Goal: Information Seeking & Learning: Learn about a topic

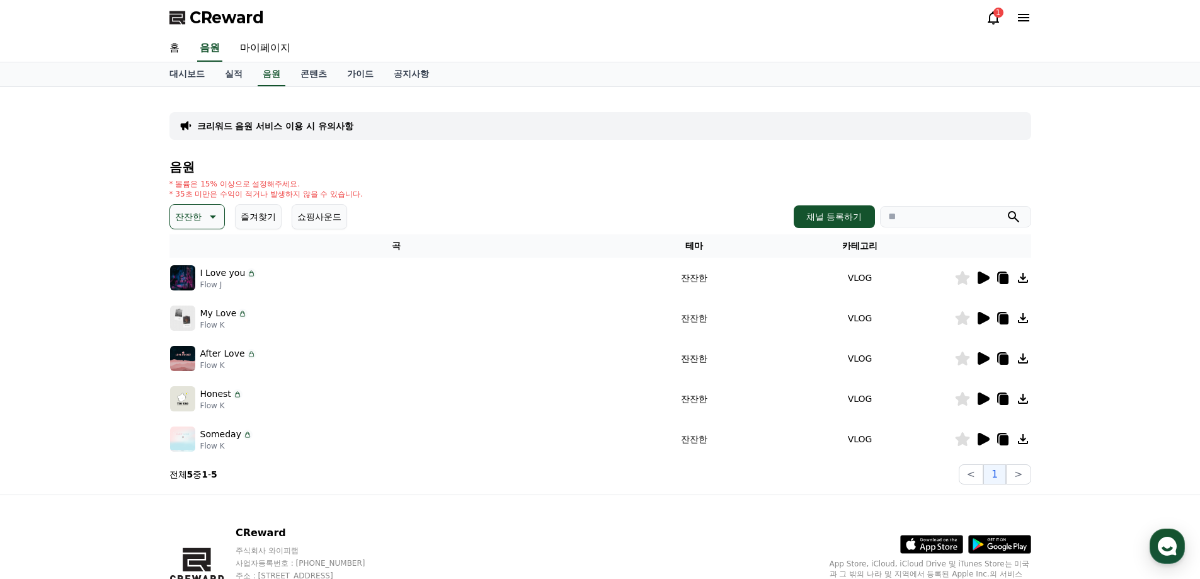
click at [983, 283] on icon at bounding box center [982, 277] width 15 height 15
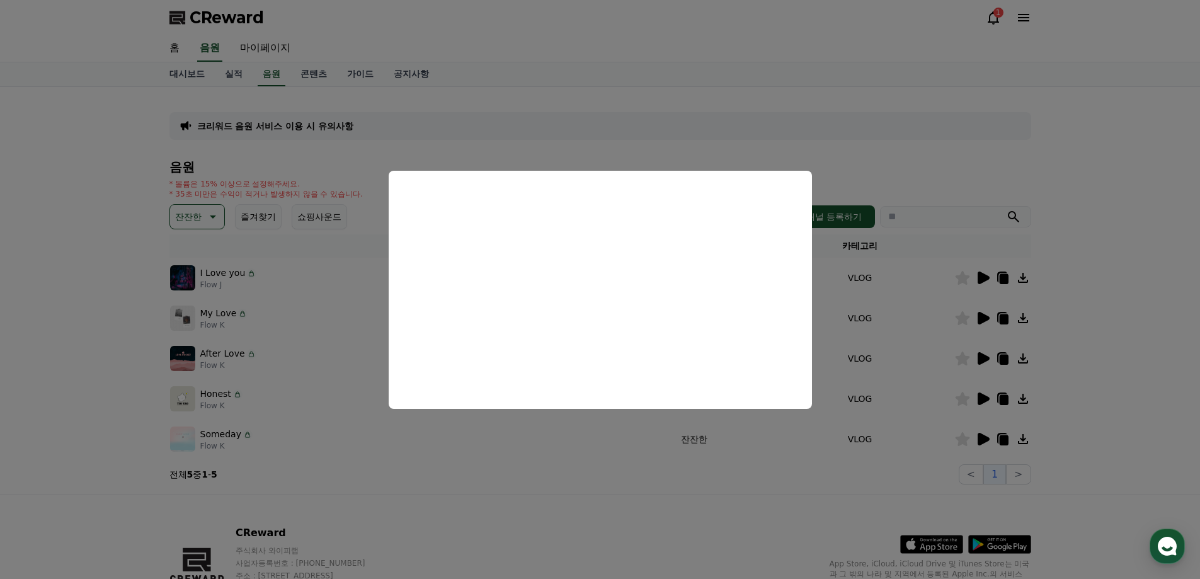
click at [903, 157] on button "close modal" at bounding box center [600, 289] width 1200 height 579
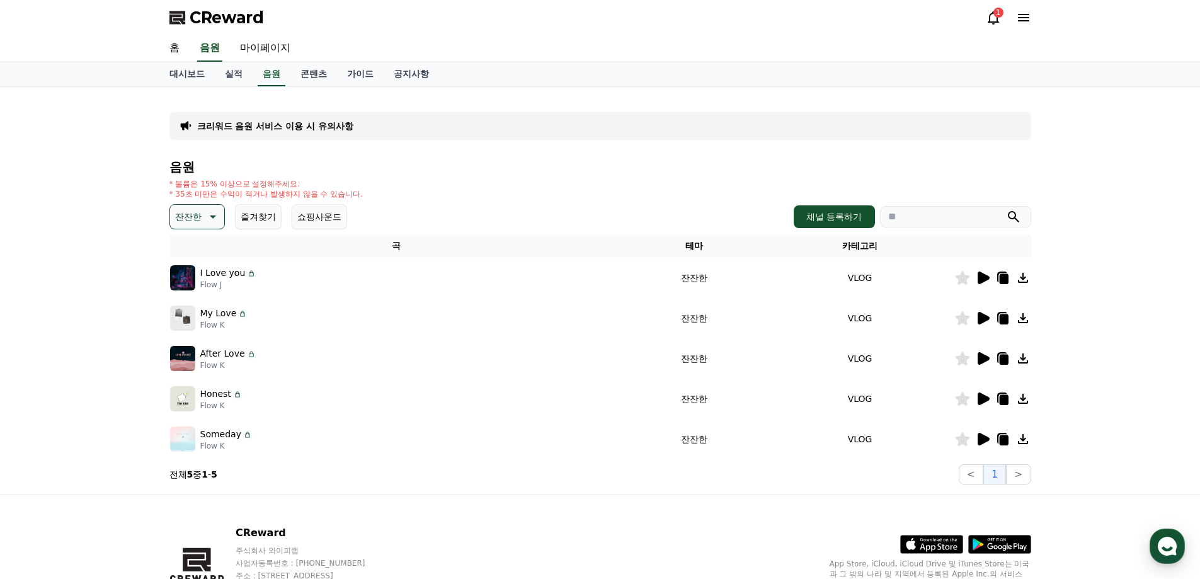
click at [977, 281] on icon at bounding box center [982, 277] width 15 height 15
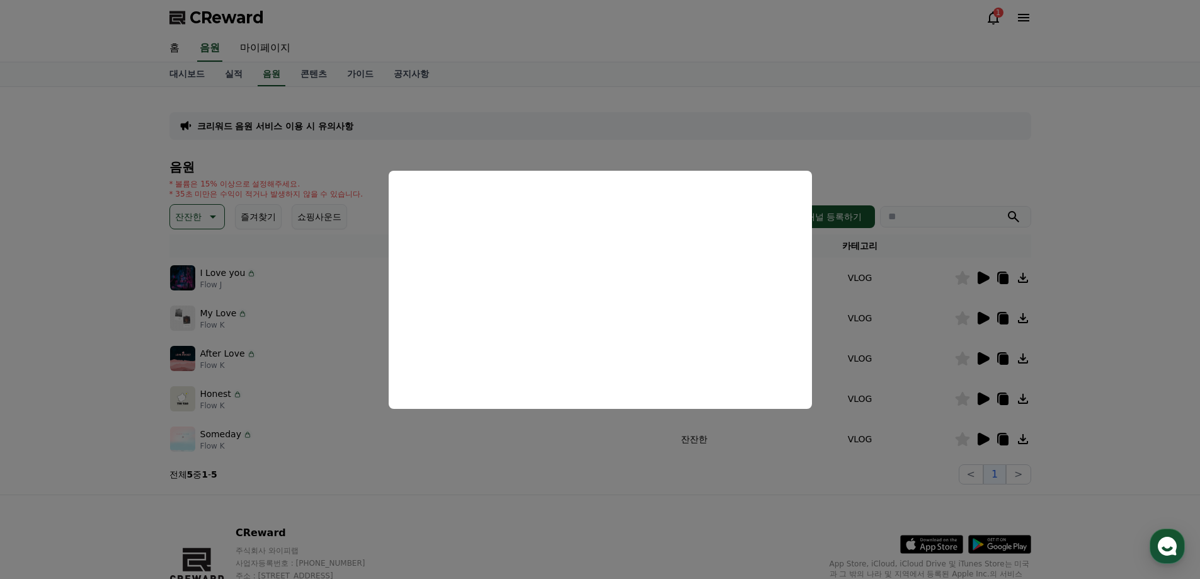
click at [925, 150] on button "close modal" at bounding box center [600, 289] width 1200 height 579
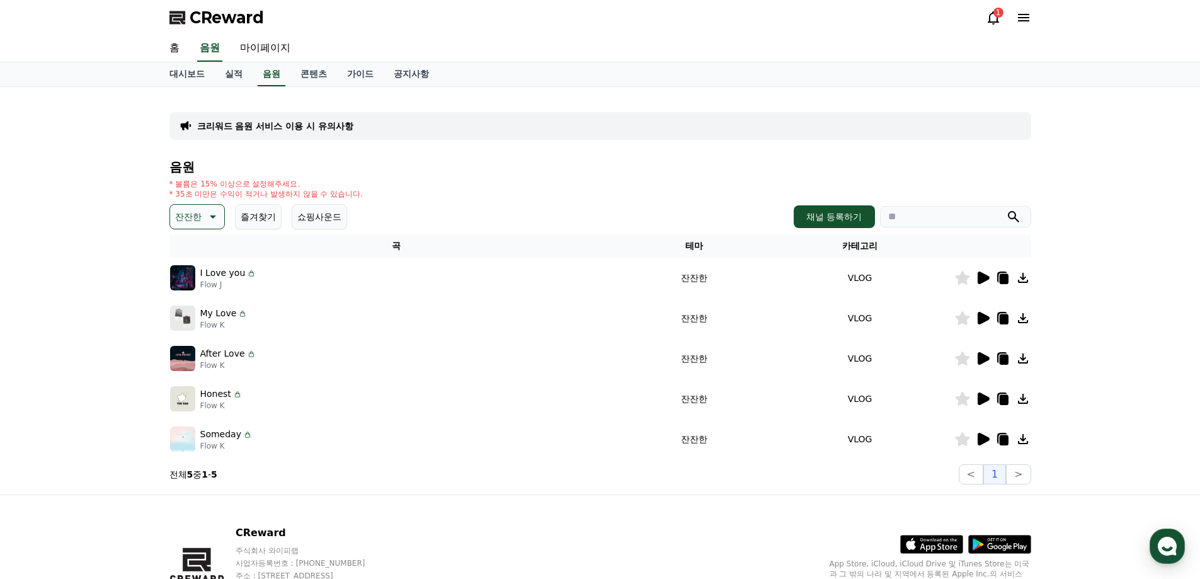
click at [987, 317] on icon at bounding box center [983, 318] width 12 height 13
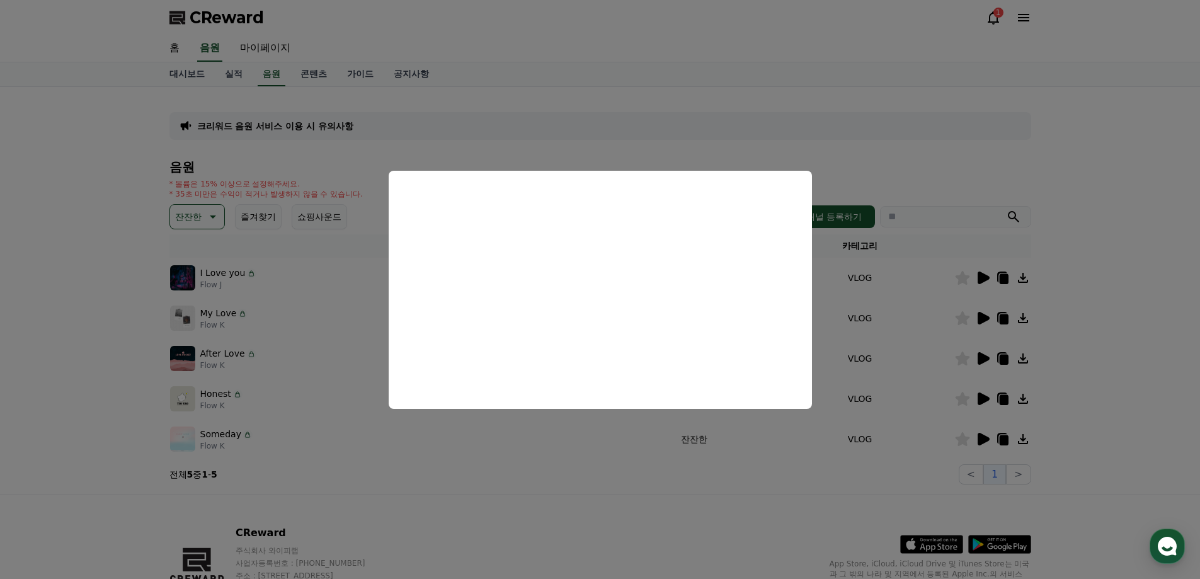
click at [928, 151] on button "close modal" at bounding box center [600, 289] width 1200 height 579
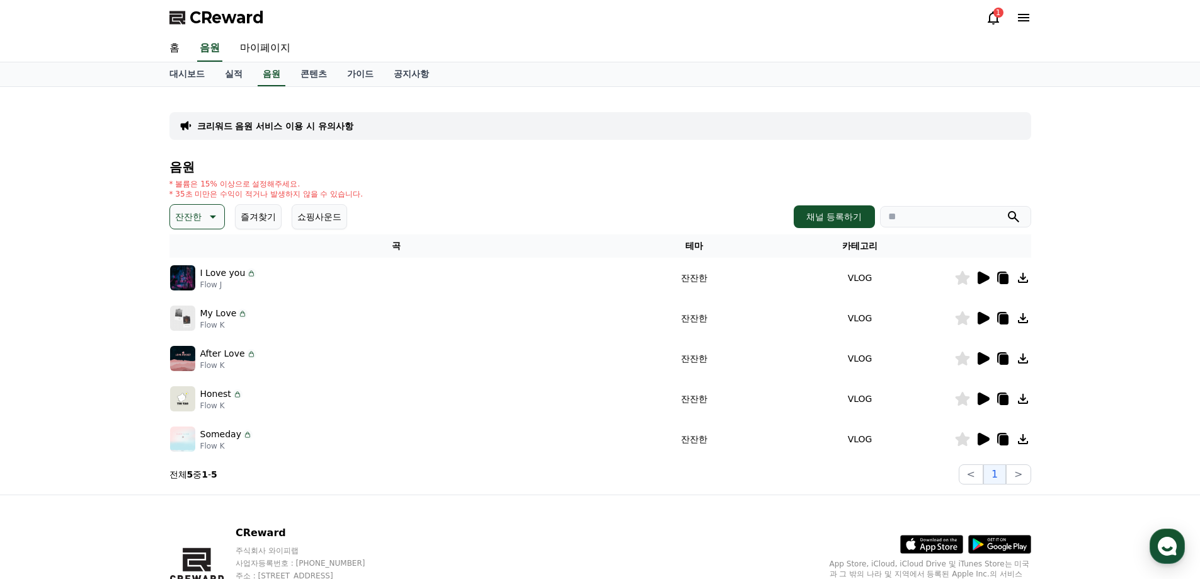
click at [988, 364] on icon at bounding box center [982, 358] width 15 height 15
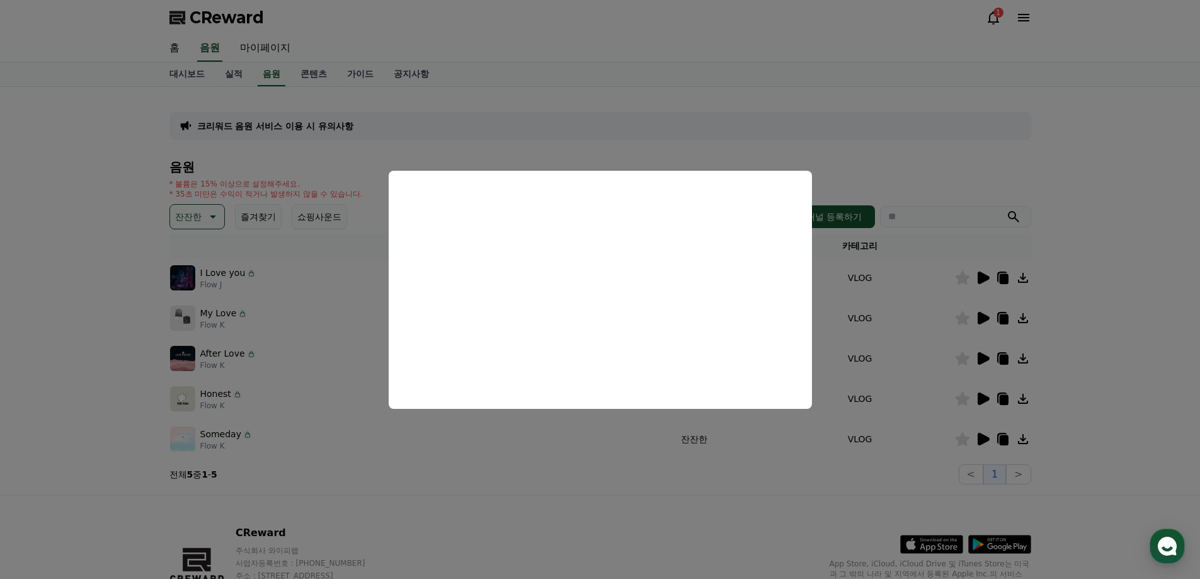
click at [901, 140] on button "close modal" at bounding box center [600, 289] width 1200 height 579
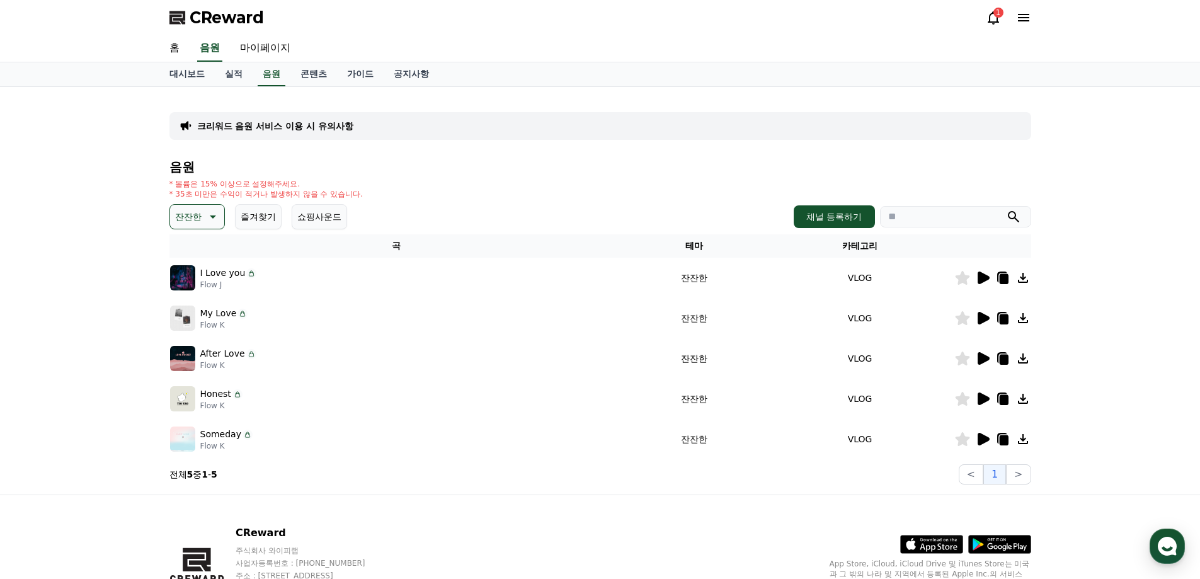
click at [982, 360] on icon at bounding box center [983, 358] width 12 height 13
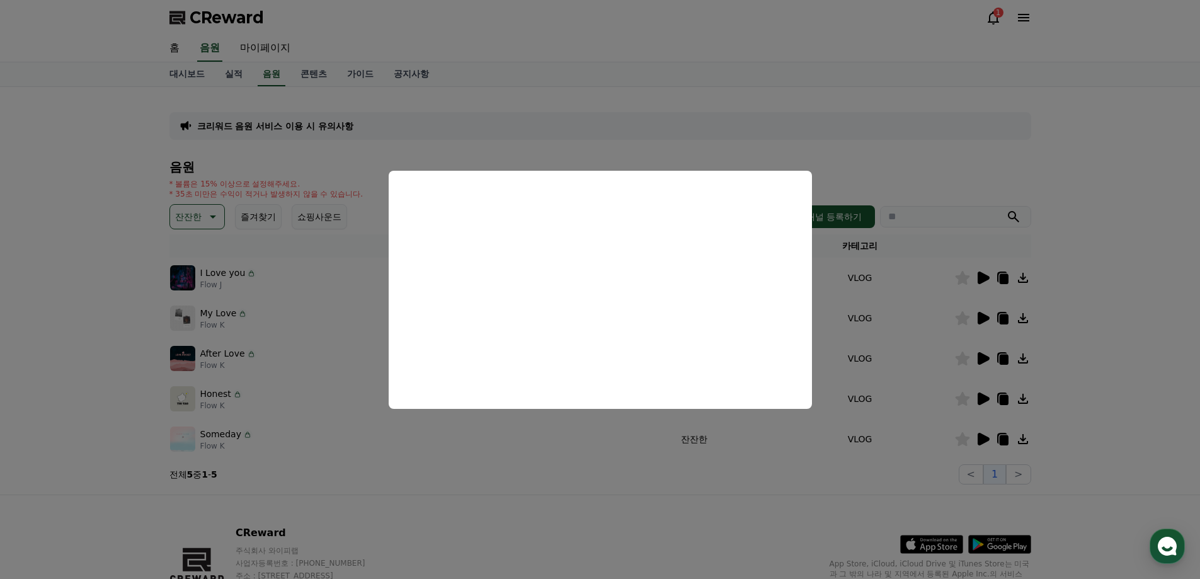
click at [1102, 332] on button "close modal" at bounding box center [600, 289] width 1200 height 579
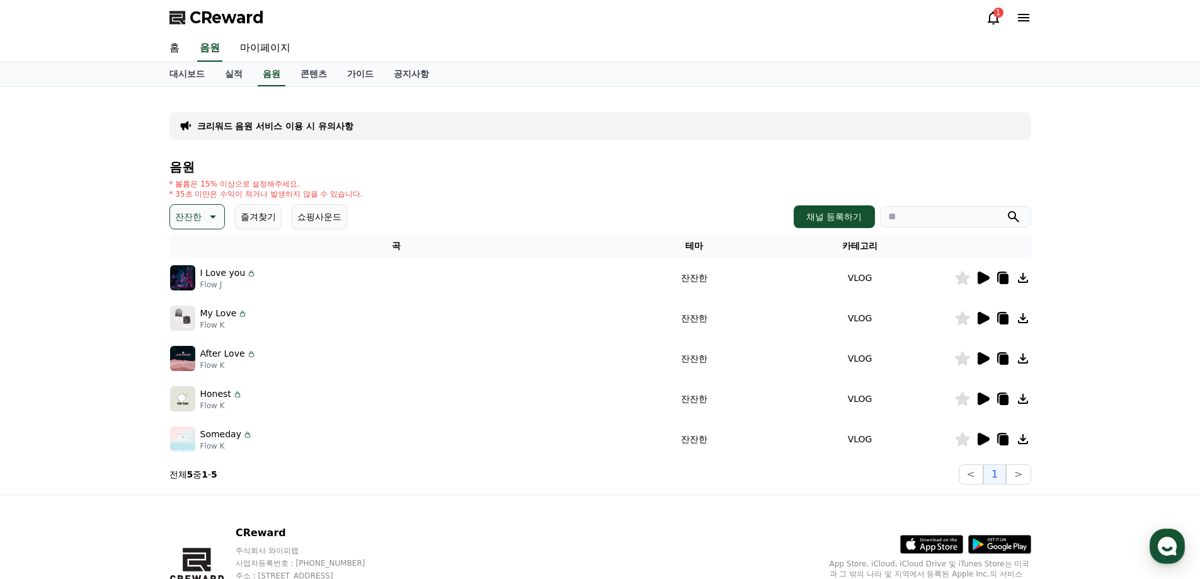
click at [986, 445] on icon at bounding box center [982, 438] width 15 height 15
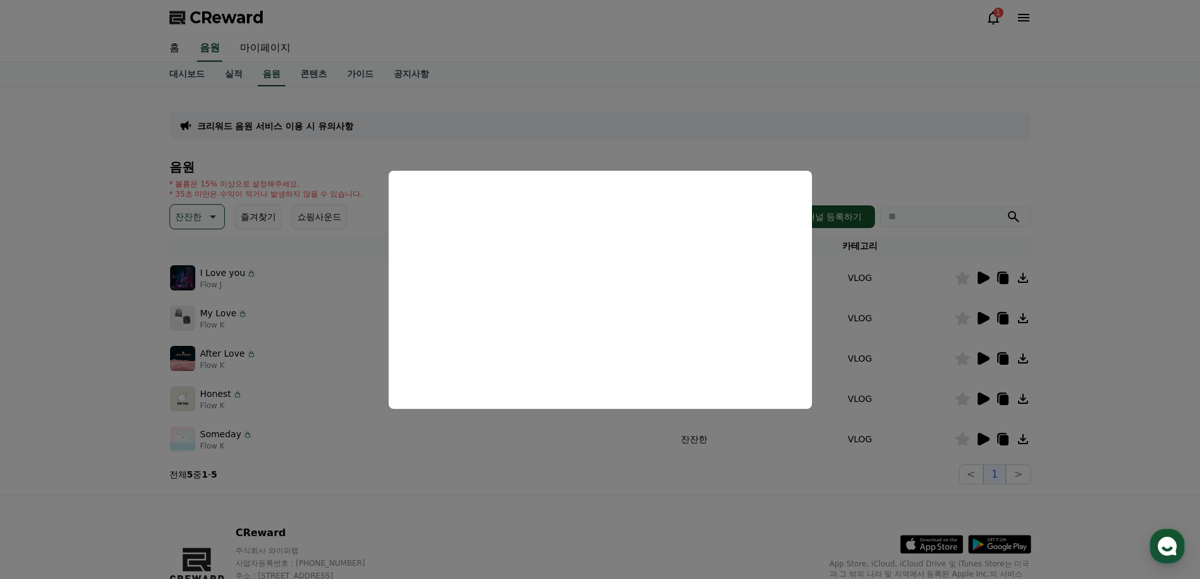
click at [1030, 153] on button "close modal" at bounding box center [600, 289] width 1200 height 579
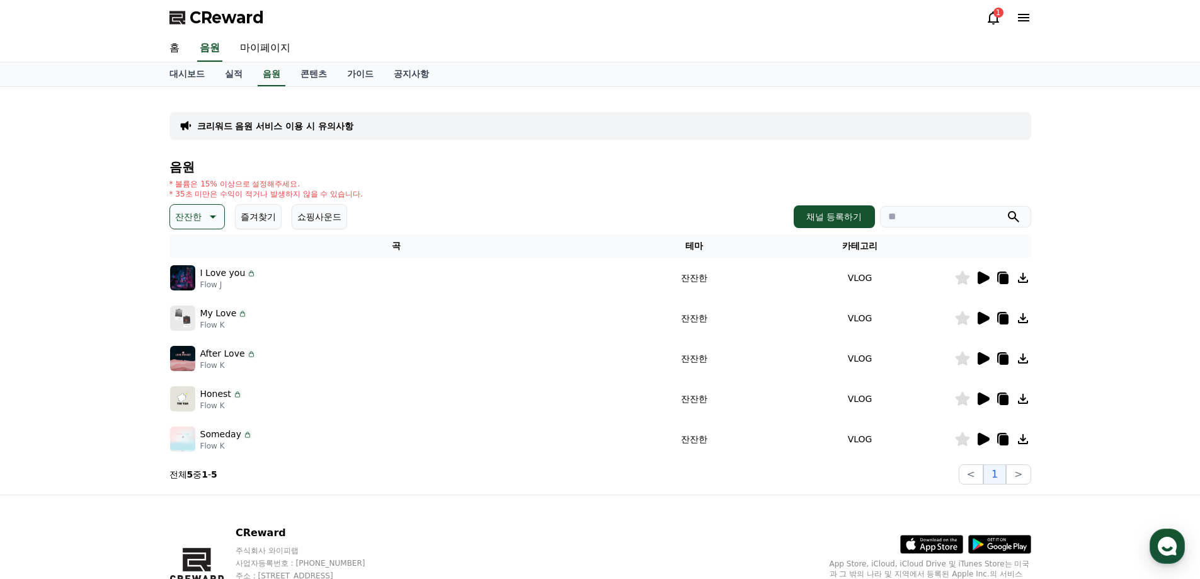
click at [986, 282] on icon at bounding box center [982, 277] width 15 height 15
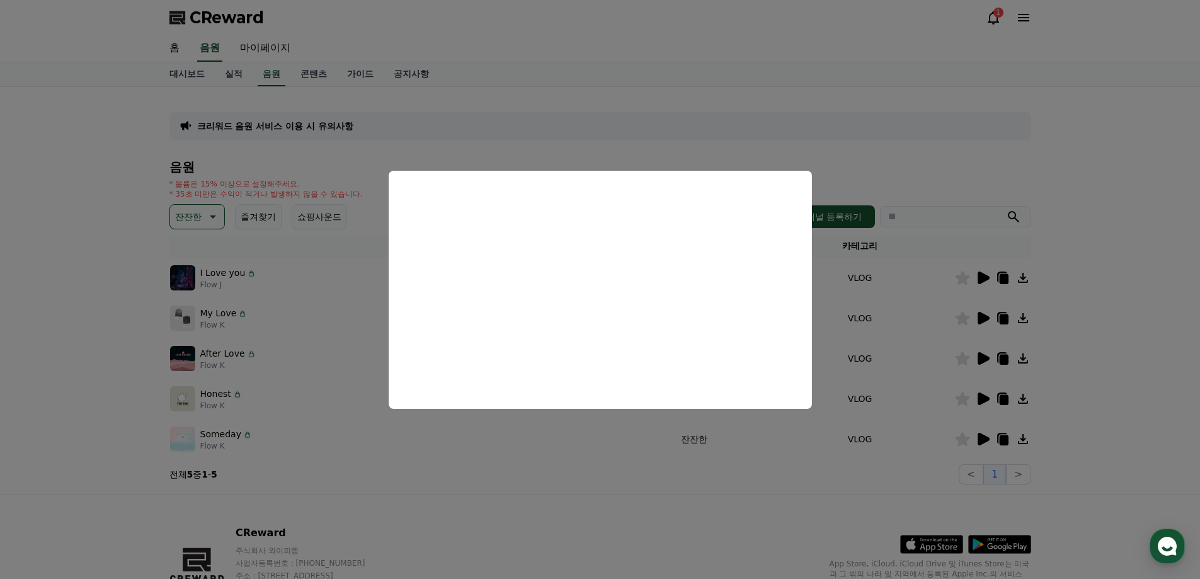
click at [981, 137] on button "close modal" at bounding box center [600, 289] width 1200 height 579
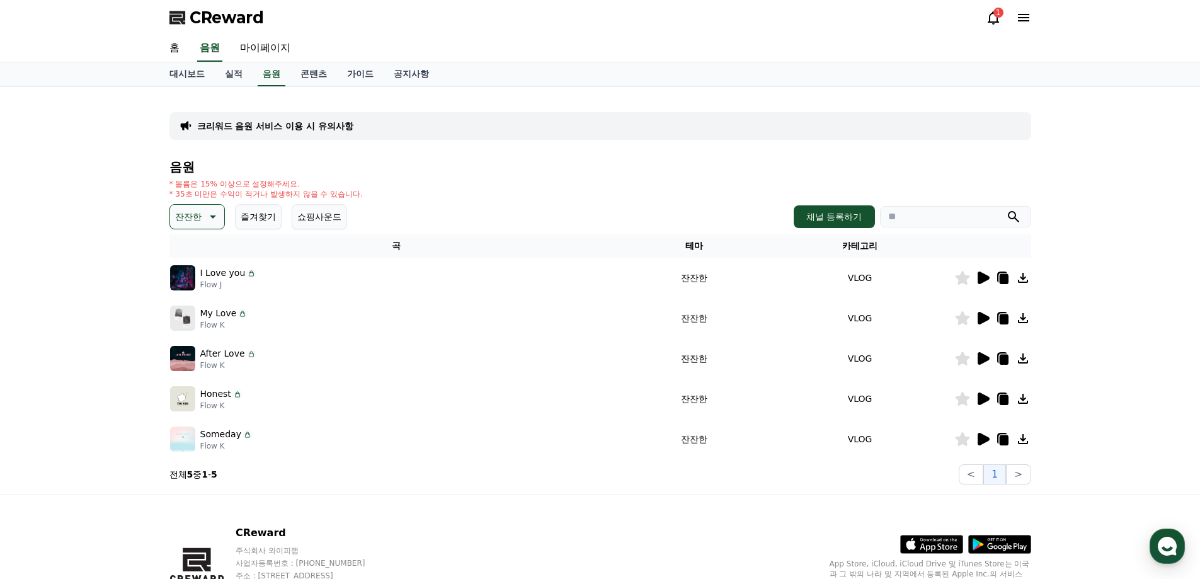
click at [978, 319] on icon at bounding box center [983, 318] width 12 height 13
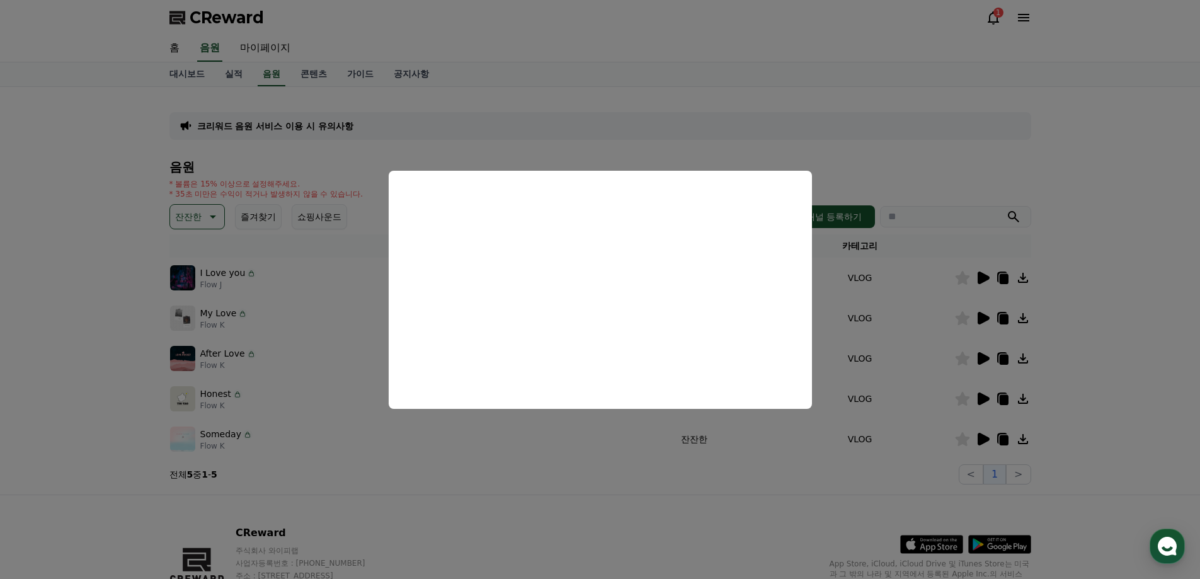
click at [1032, 140] on button "close modal" at bounding box center [600, 289] width 1200 height 579
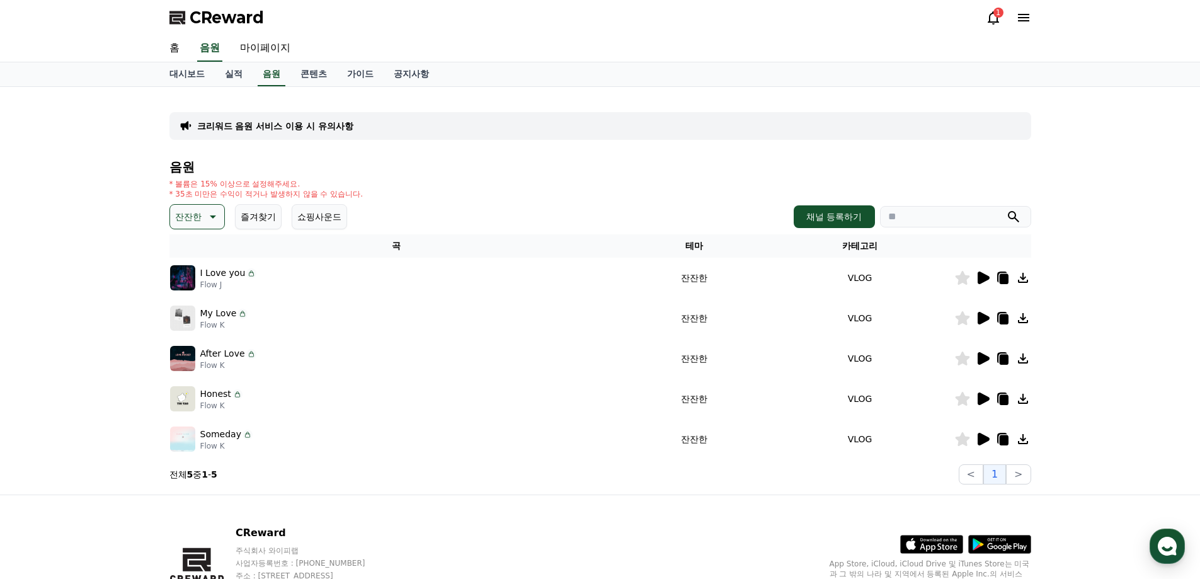
click at [979, 360] on icon at bounding box center [983, 358] width 12 height 13
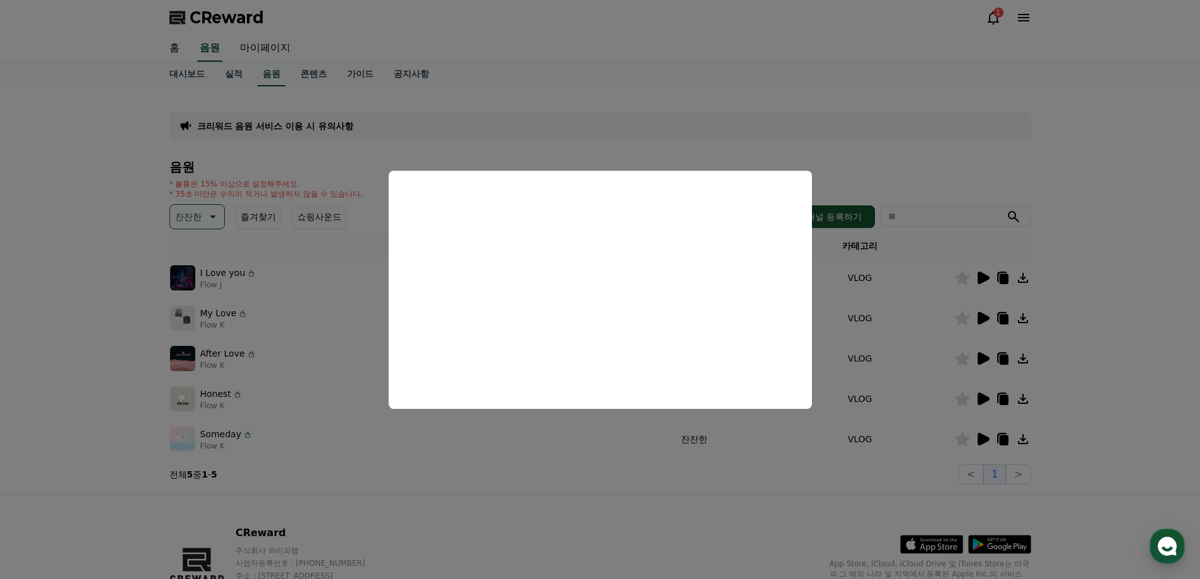
click at [1083, 362] on button "close modal" at bounding box center [600, 289] width 1200 height 579
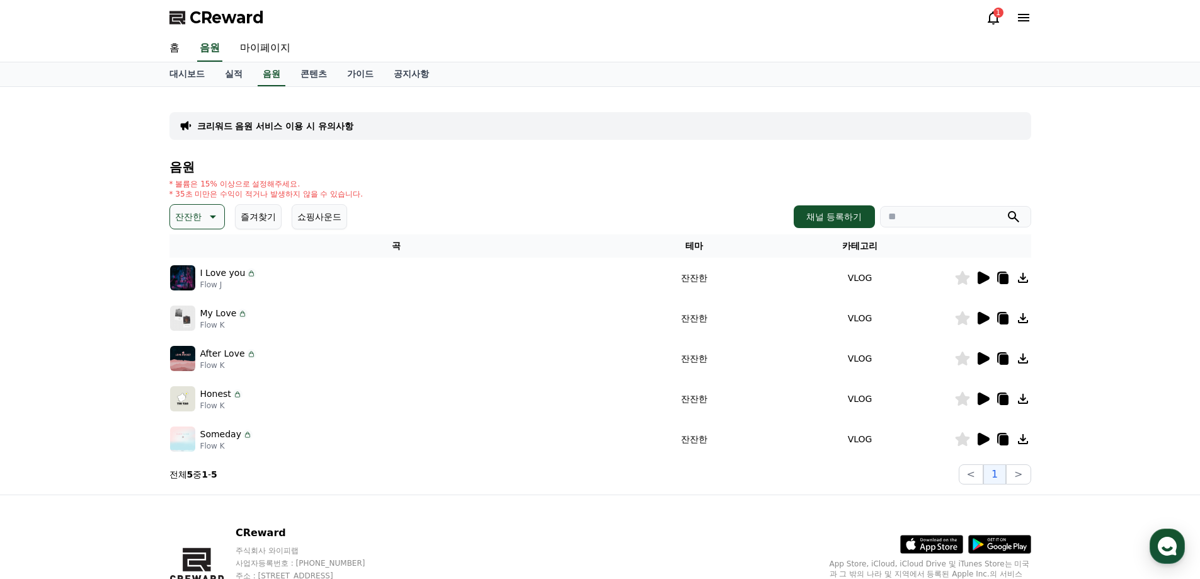
click at [986, 400] on icon at bounding box center [983, 398] width 12 height 13
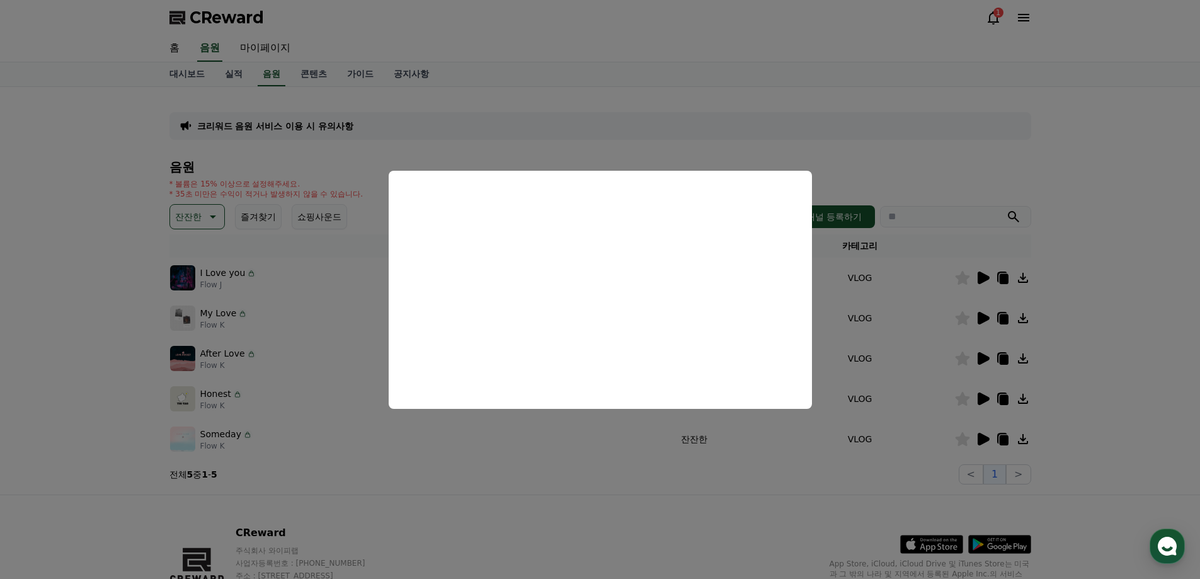
click at [645, 142] on button "close modal" at bounding box center [600, 289] width 1200 height 579
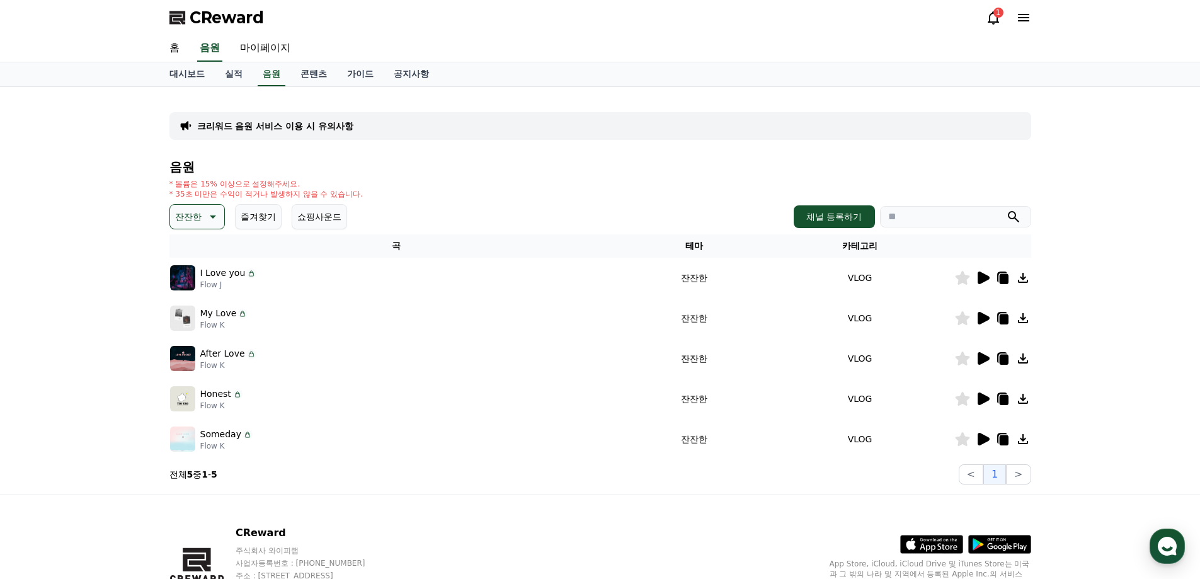
click at [215, 224] on button "잔잔한" at bounding box center [196, 216] width 55 height 25
click at [200, 321] on button "긴장되는" at bounding box center [193, 321] width 45 height 28
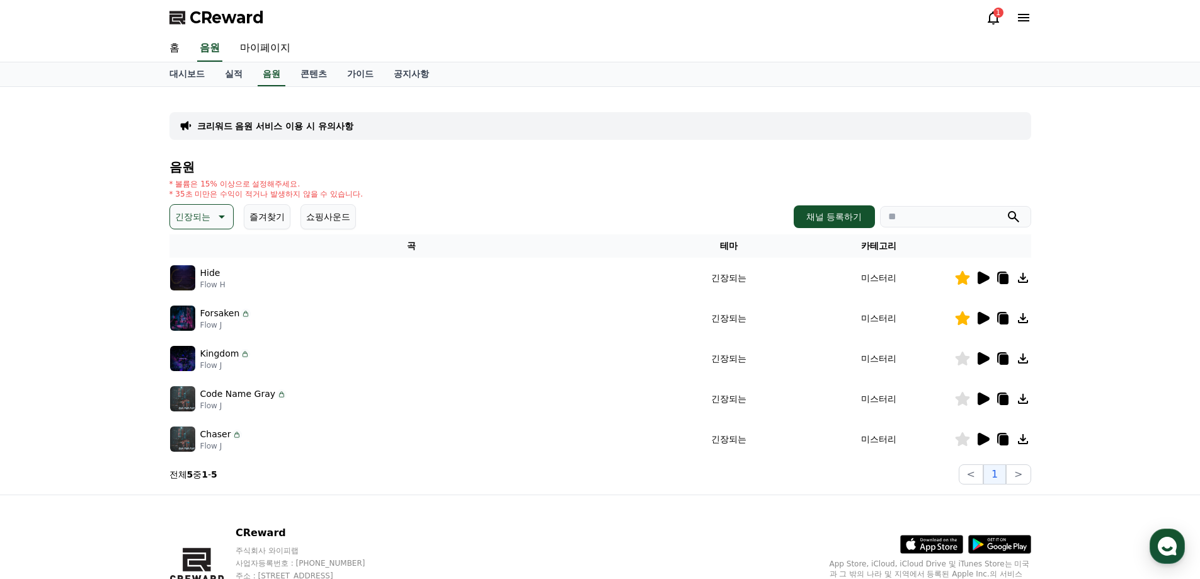
click at [219, 212] on icon at bounding box center [220, 216] width 15 height 15
click at [219, 216] on icon at bounding box center [220, 216] width 15 height 15
click at [337, 219] on button "쇼핑사운드" at bounding box center [327, 216] width 55 height 25
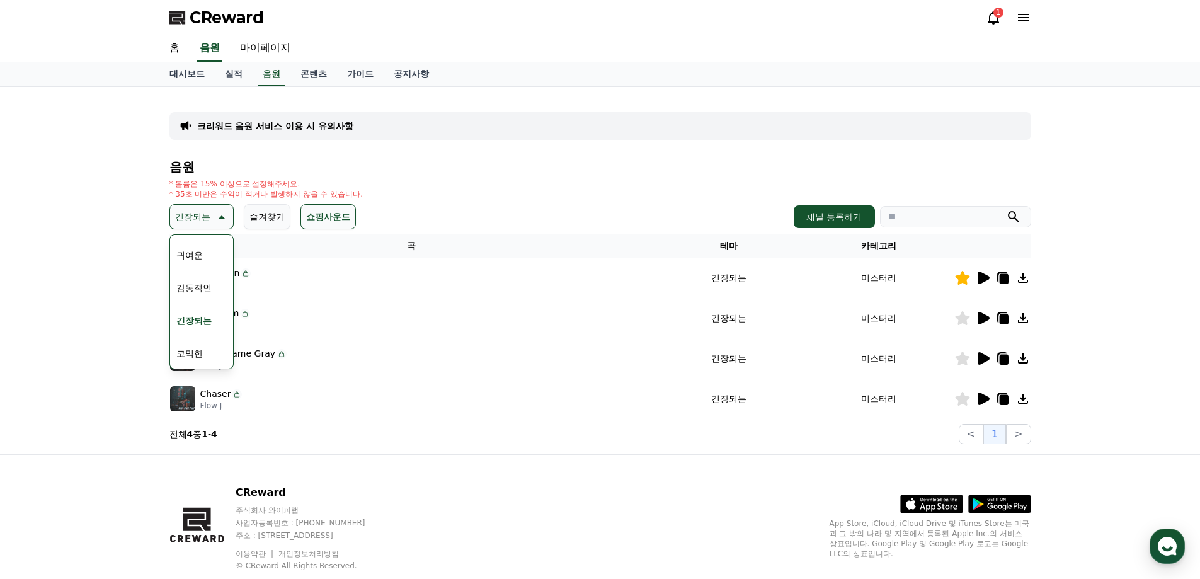
click at [330, 219] on button "쇼핑사운드" at bounding box center [327, 216] width 55 height 25
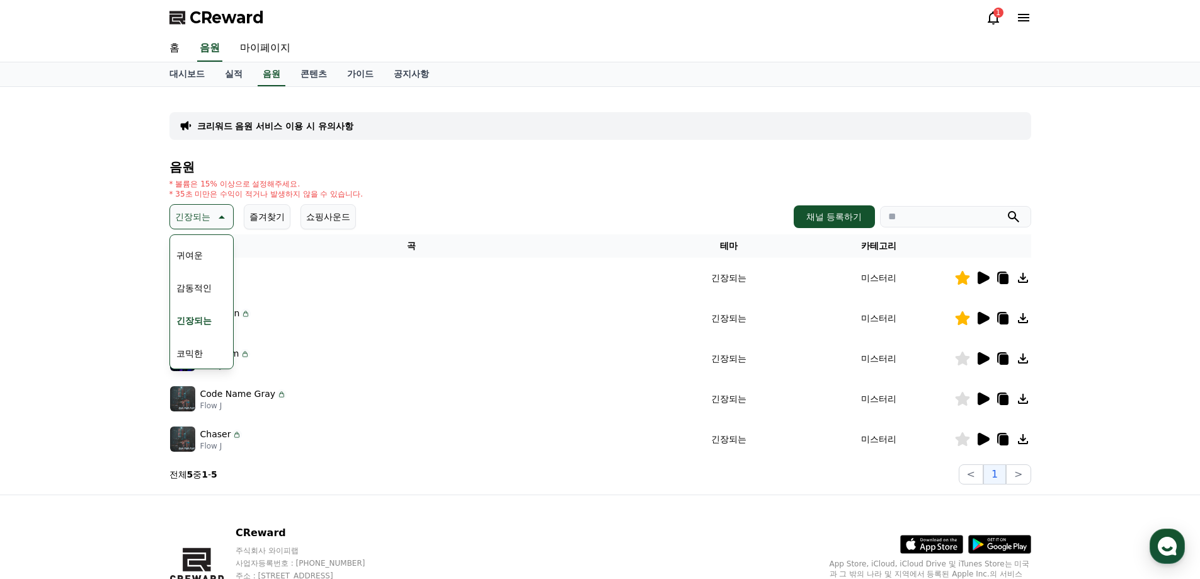
click at [328, 217] on button "쇼핑사운드" at bounding box center [327, 216] width 55 height 25
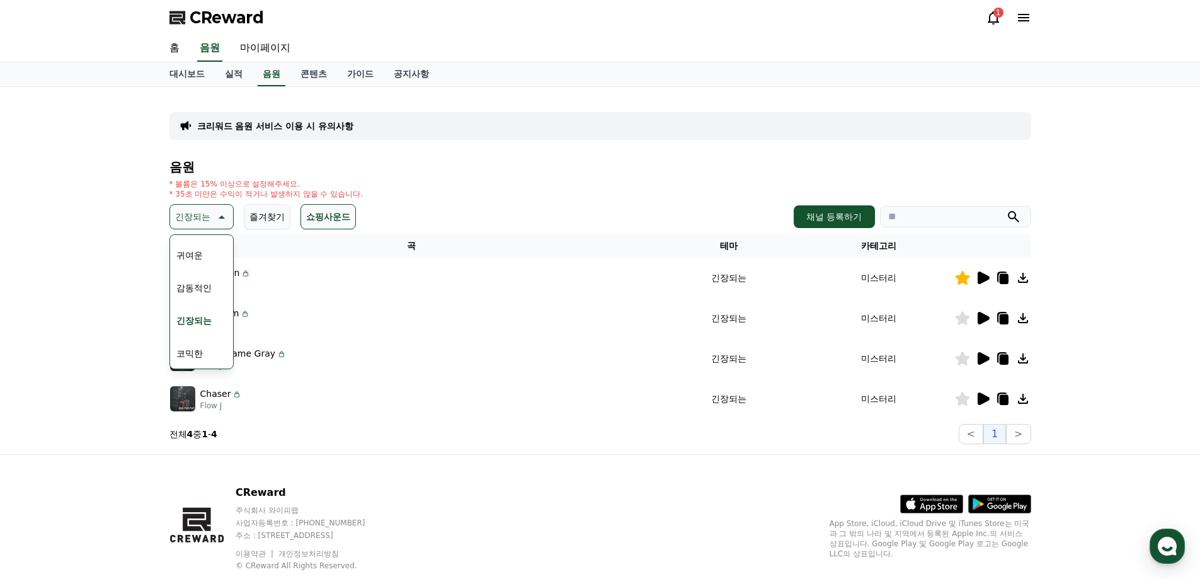
click at [327, 216] on button "쇼핑사운드" at bounding box center [327, 216] width 55 height 25
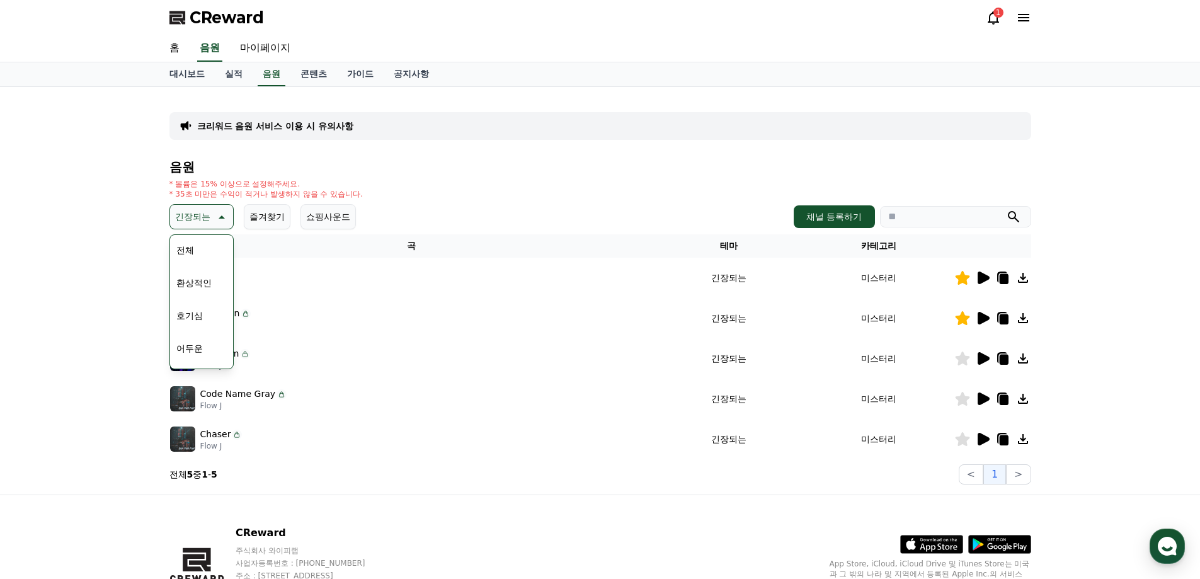
click at [195, 314] on button "호기심" at bounding box center [189, 316] width 37 height 28
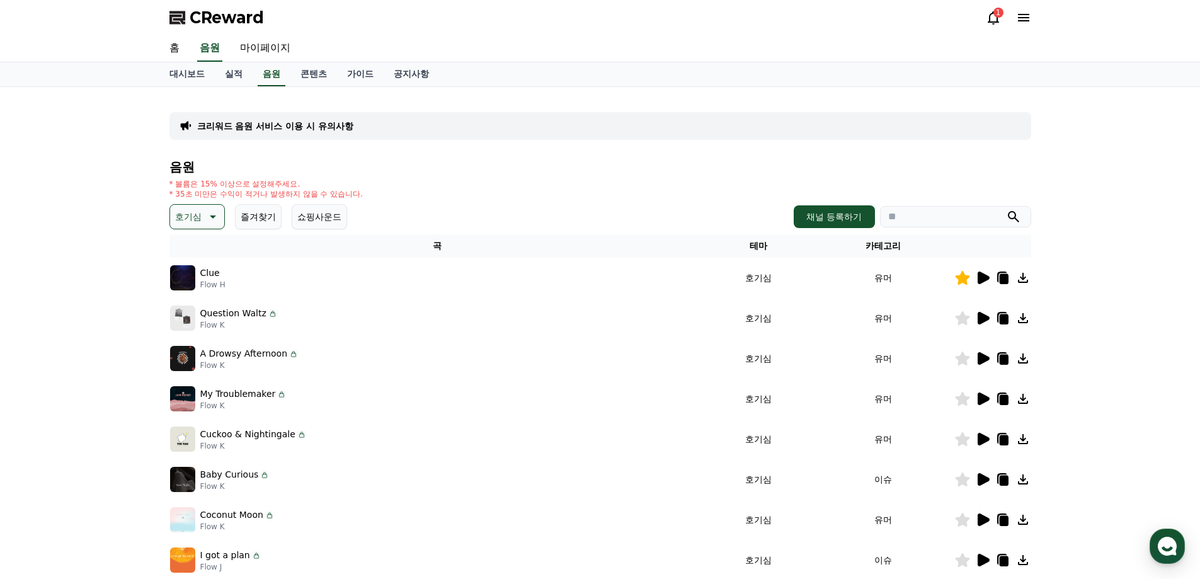
click at [986, 282] on icon at bounding box center [982, 277] width 15 height 15
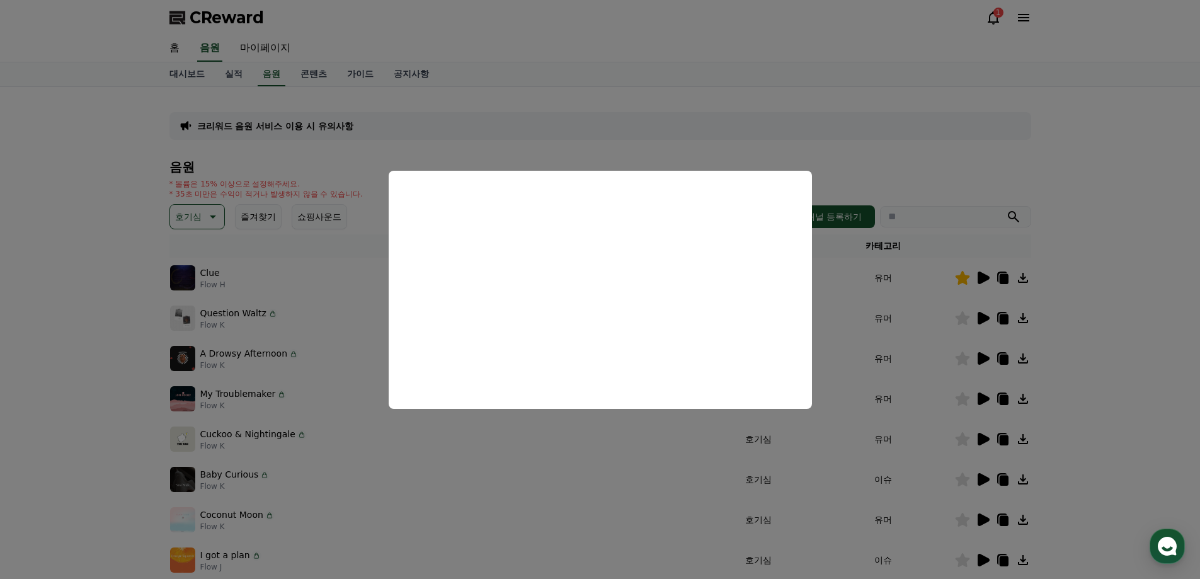
click at [920, 161] on button "close modal" at bounding box center [600, 289] width 1200 height 579
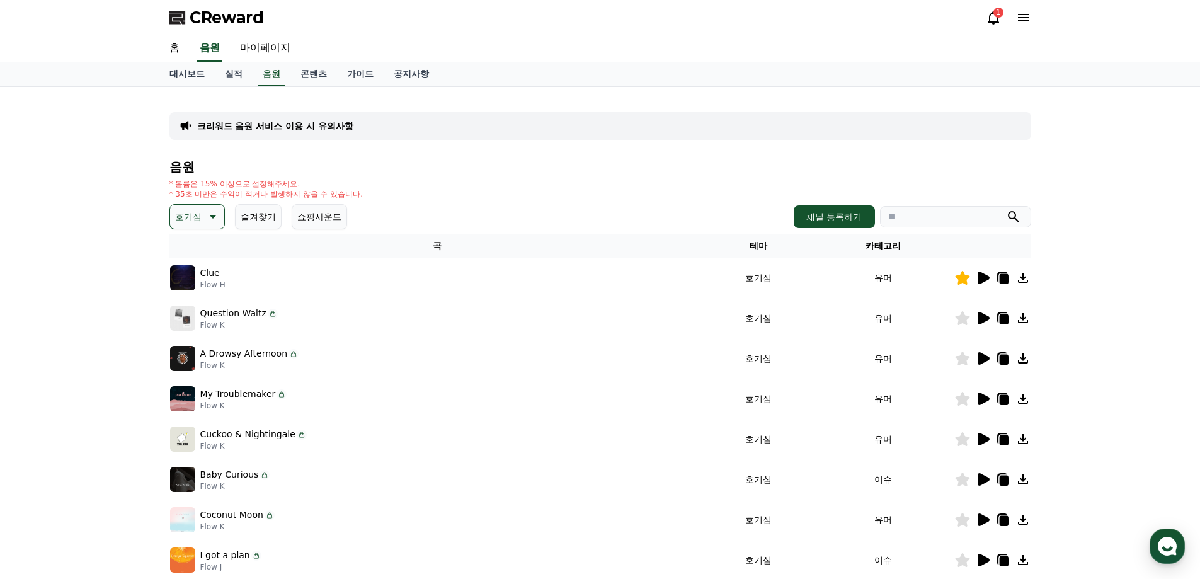
click at [981, 319] on icon at bounding box center [983, 318] width 12 height 13
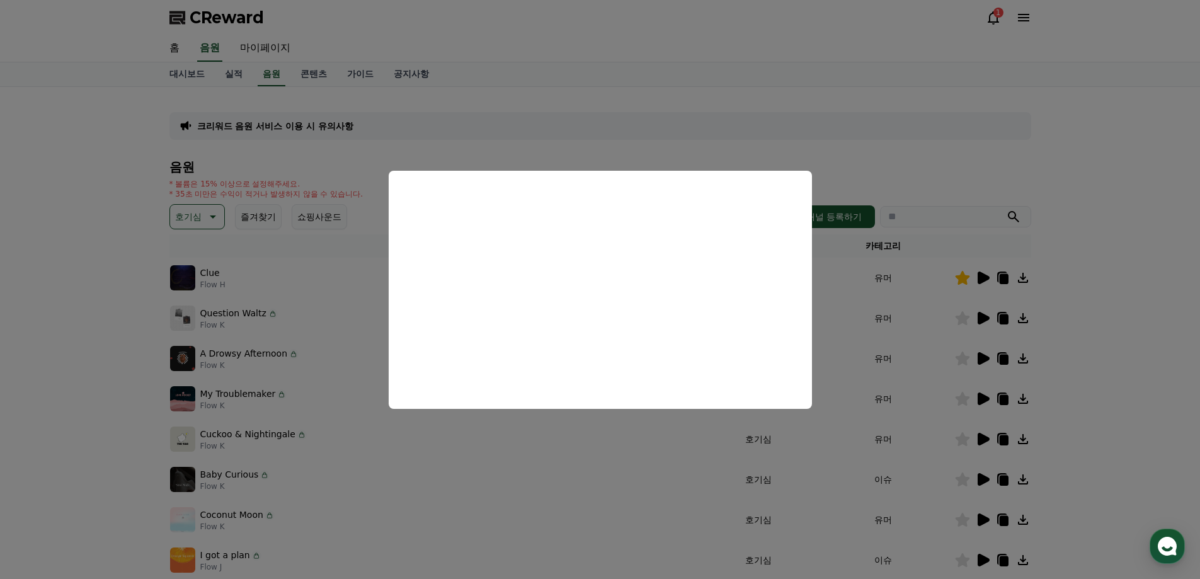
click at [1105, 355] on button "close modal" at bounding box center [600, 289] width 1200 height 579
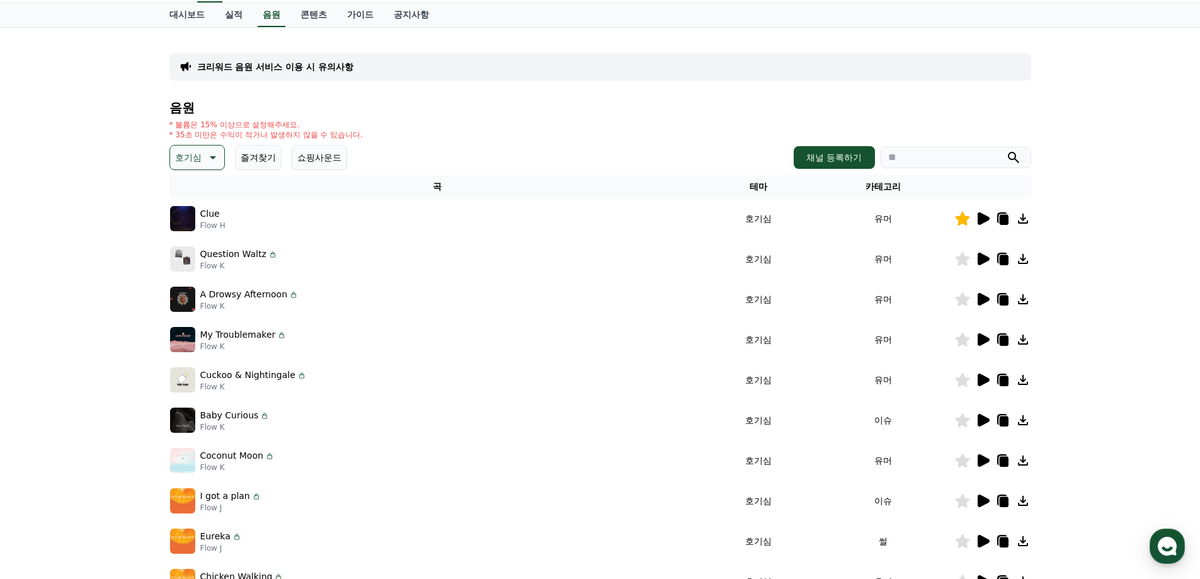
scroll to position [63, 0]
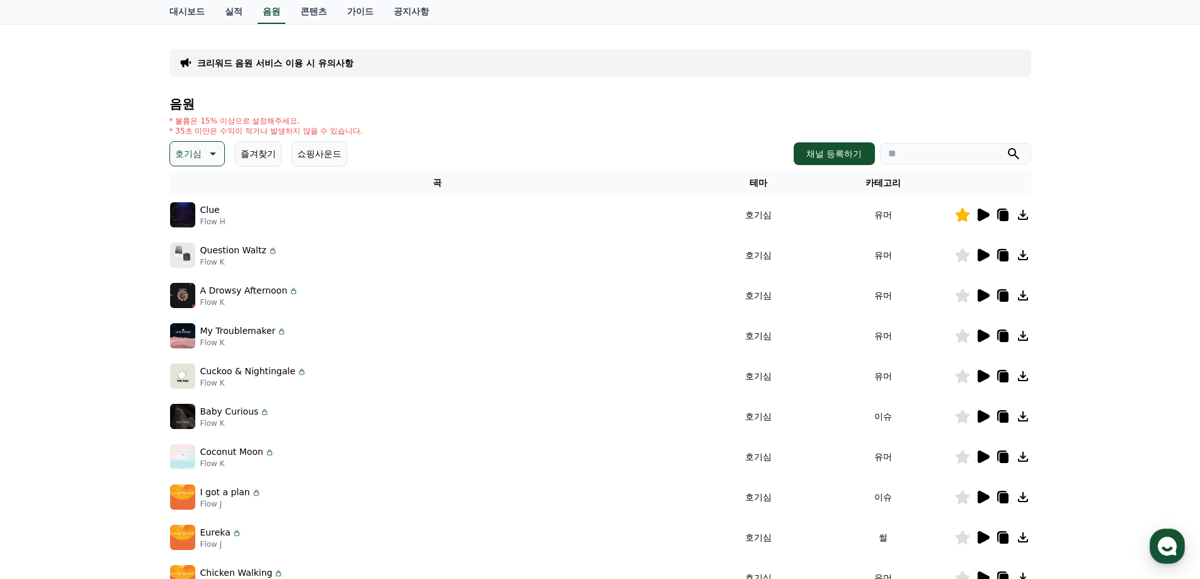
click at [983, 418] on icon at bounding box center [983, 416] width 12 height 13
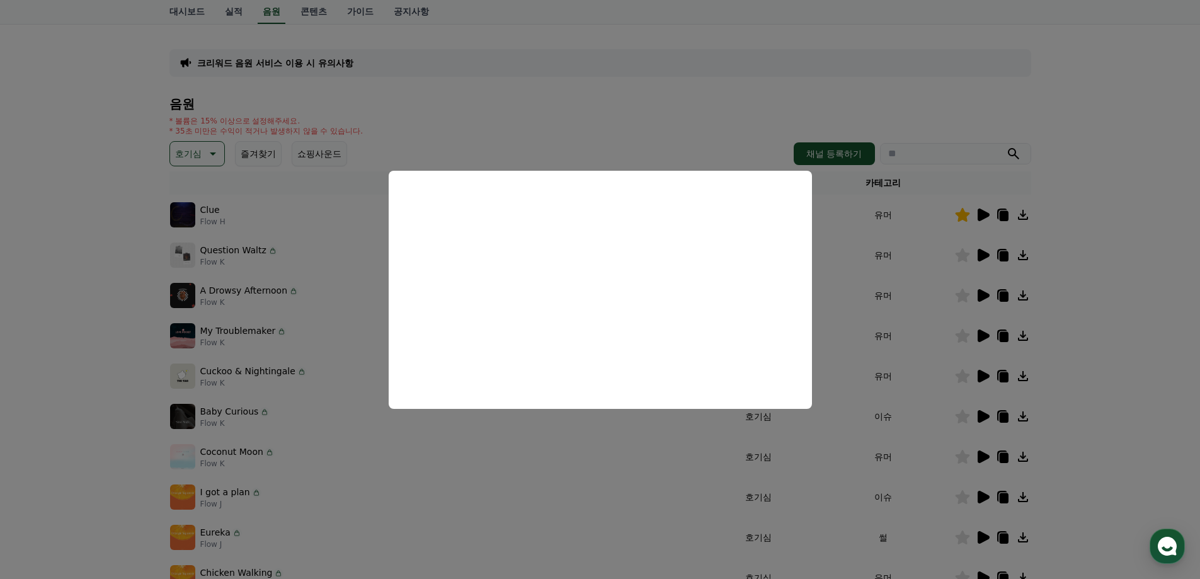
click at [1141, 345] on button "close modal" at bounding box center [600, 289] width 1200 height 579
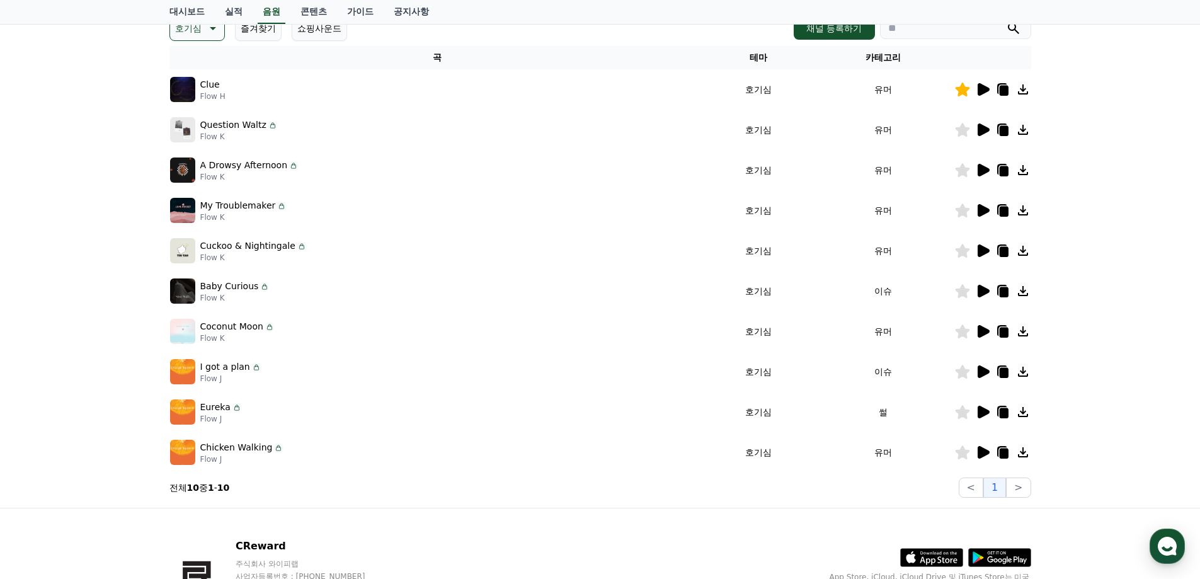
scroll to position [189, 0]
click at [984, 371] on icon at bounding box center [983, 371] width 12 height 13
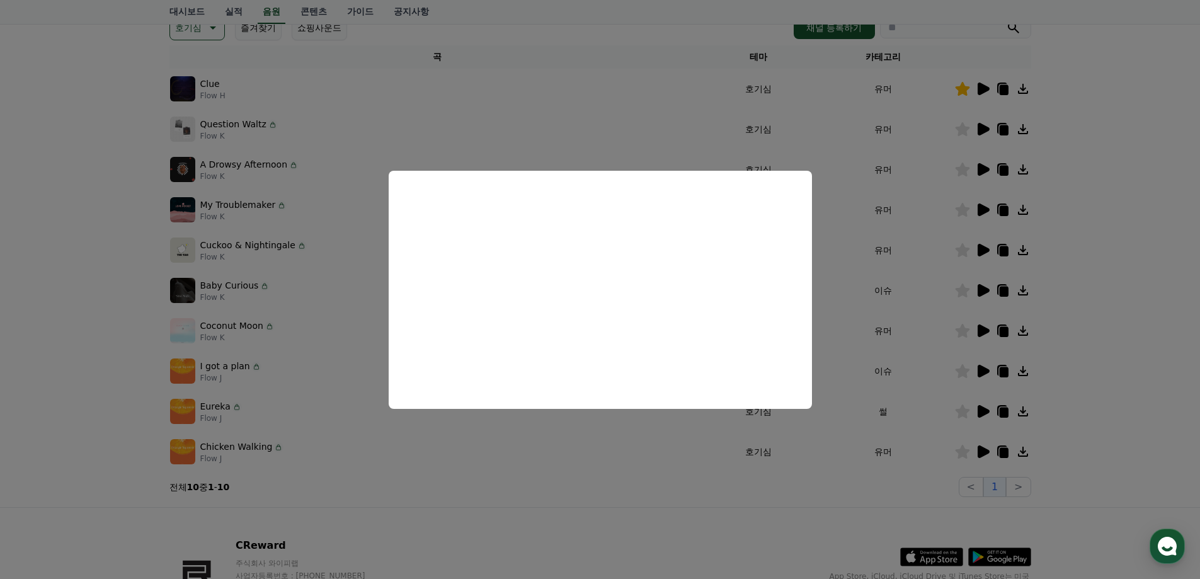
click at [1116, 355] on button "close modal" at bounding box center [600, 289] width 1200 height 579
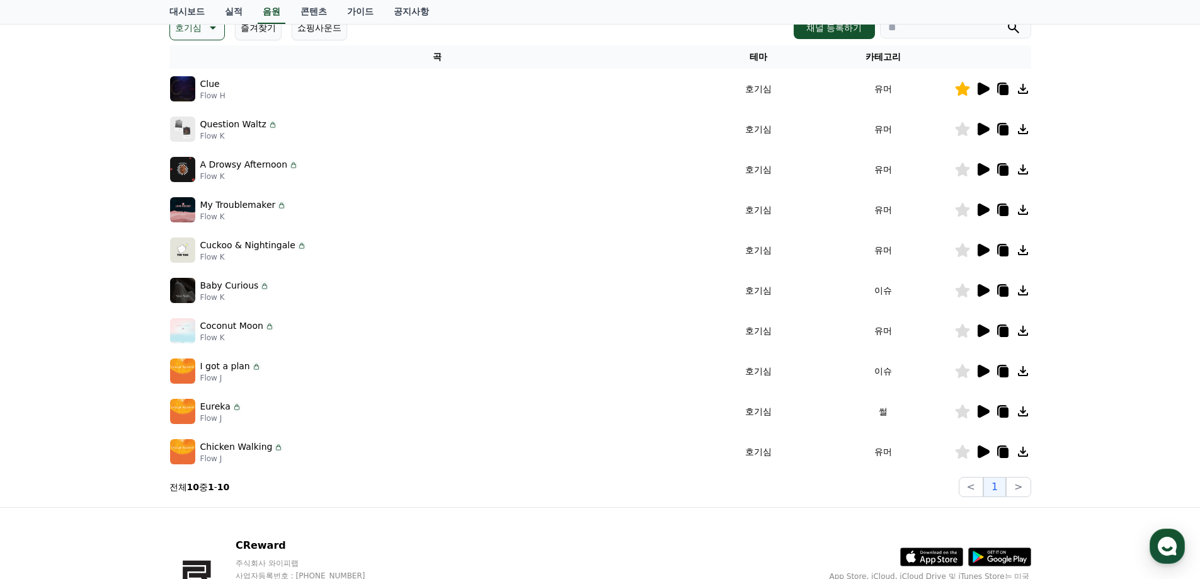
click at [979, 417] on icon at bounding box center [983, 411] width 12 height 13
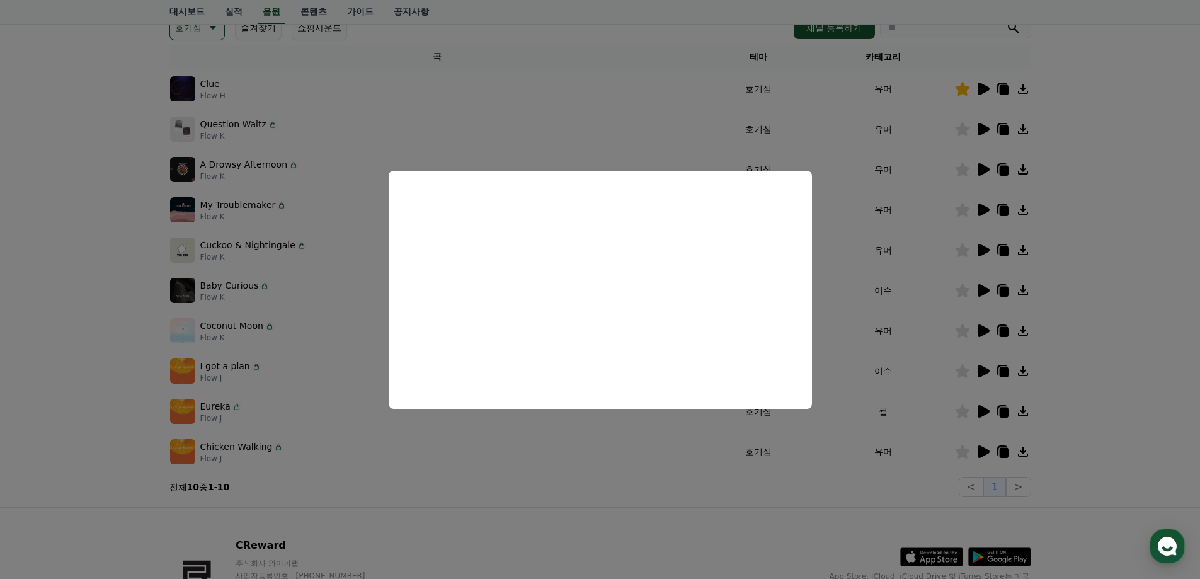
click at [1023, 293] on button "close modal" at bounding box center [600, 289] width 1200 height 579
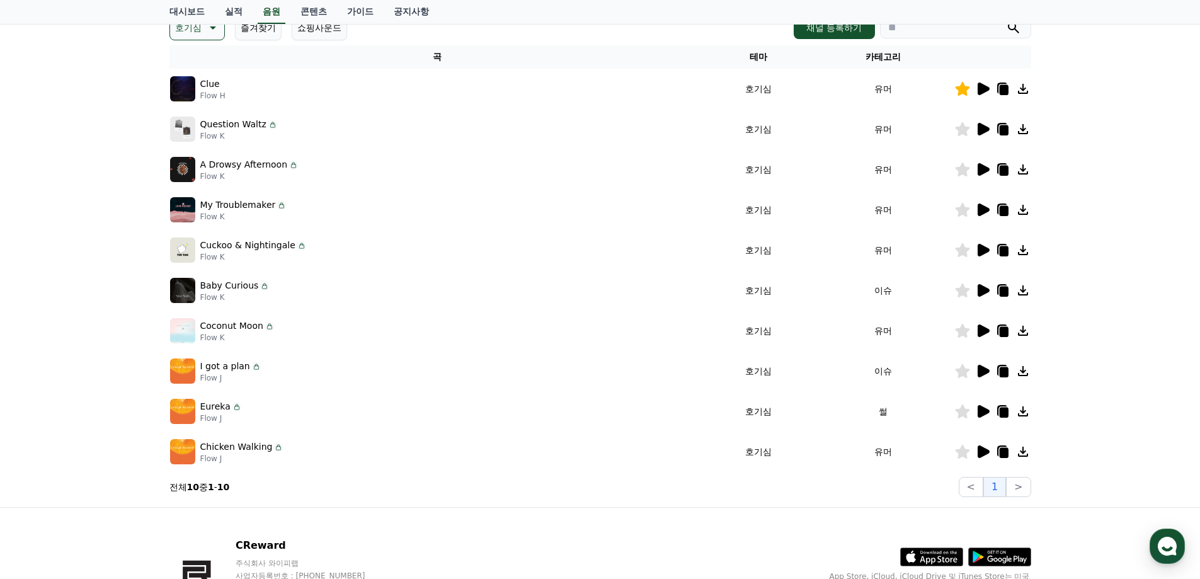
click at [221, 25] on button "호기심" at bounding box center [196, 27] width 55 height 25
click at [205, 109] on button "분위기있는" at bounding box center [198, 107] width 54 height 28
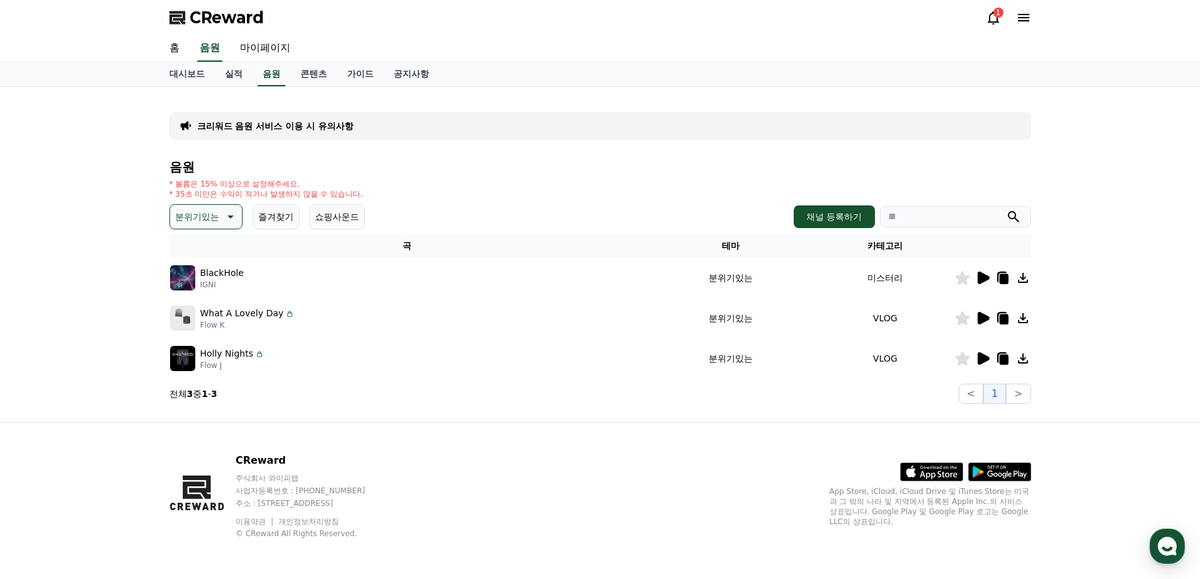
click at [981, 319] on icon at bounding box center [983, 318] width 12 height 13
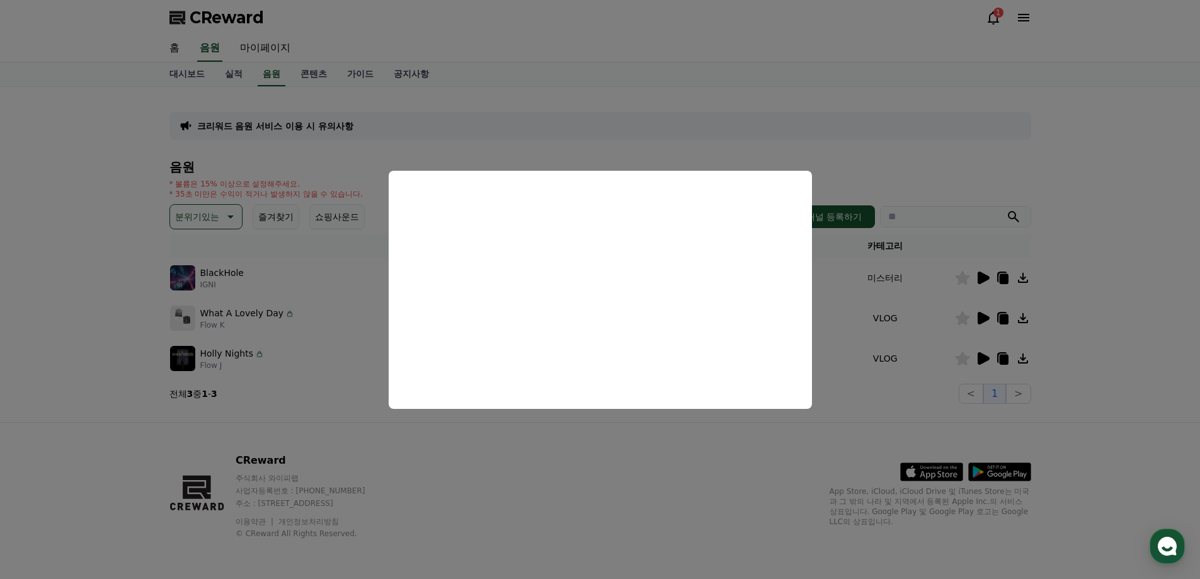
click at [1081, 296] on button "close modal" at bounding box center [600, 289] width 1200 height 579
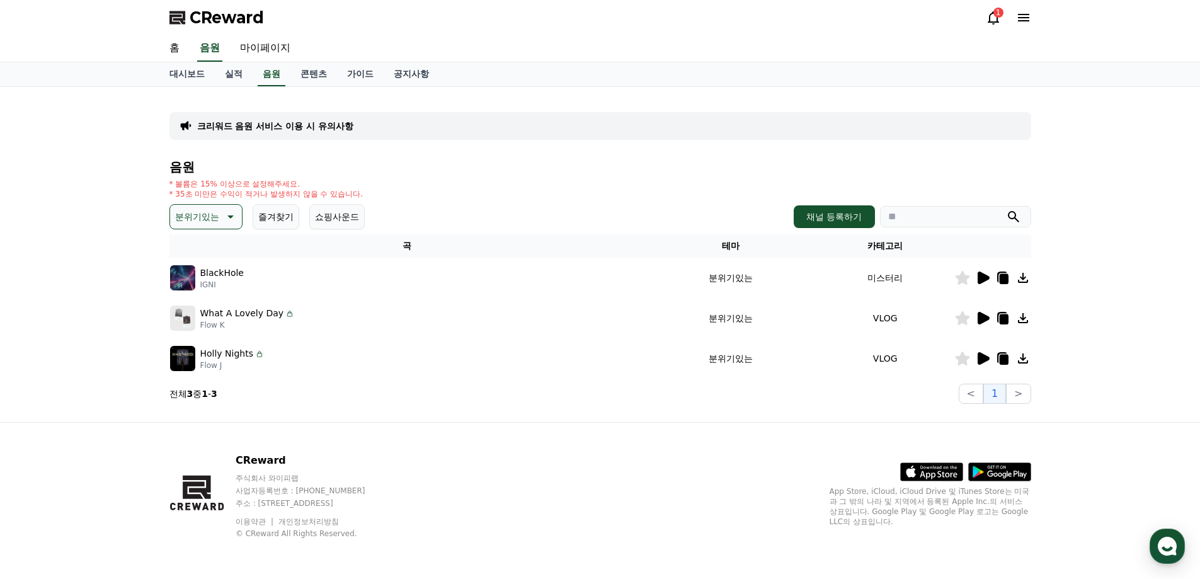
click at [217, 216] on p "분위기있는" at bounding box center [197, 217] width 44 height 18
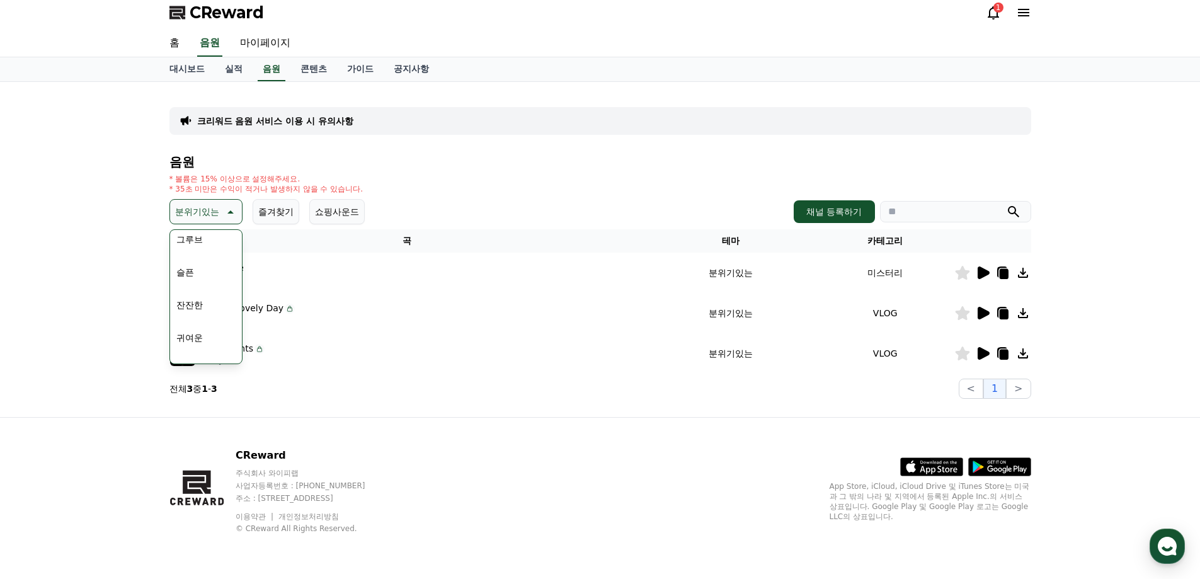
scroll to position [393, 0]
click at [189, 307] on button "슬픈" at bounding box center [185, 311] width 28 height 28
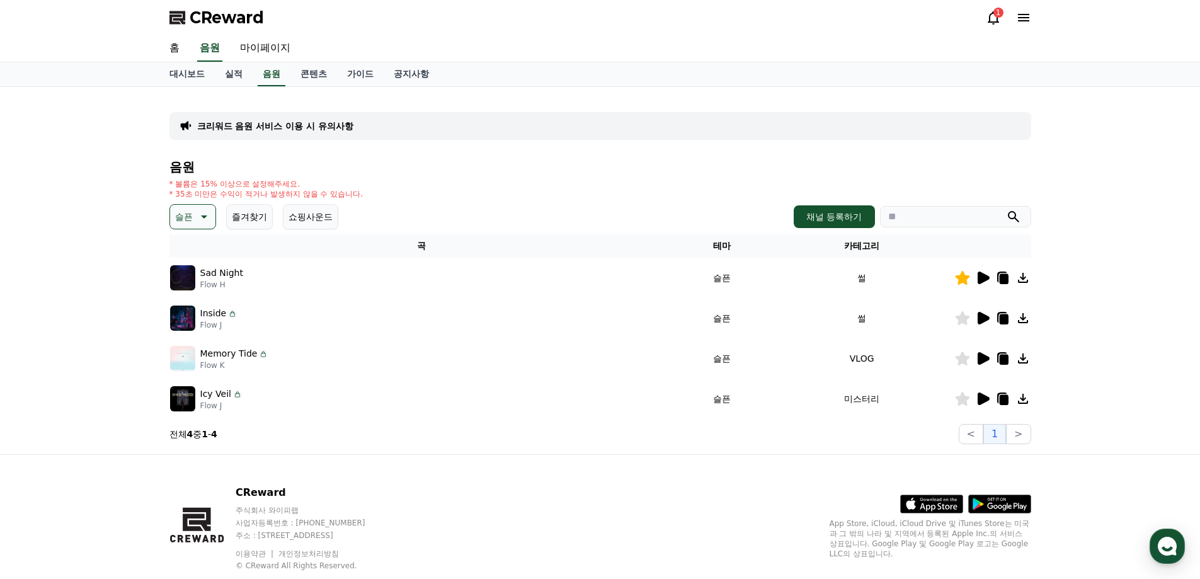
click at [982, 320] on icon at bounding box center [983, 318] width 12 height 13
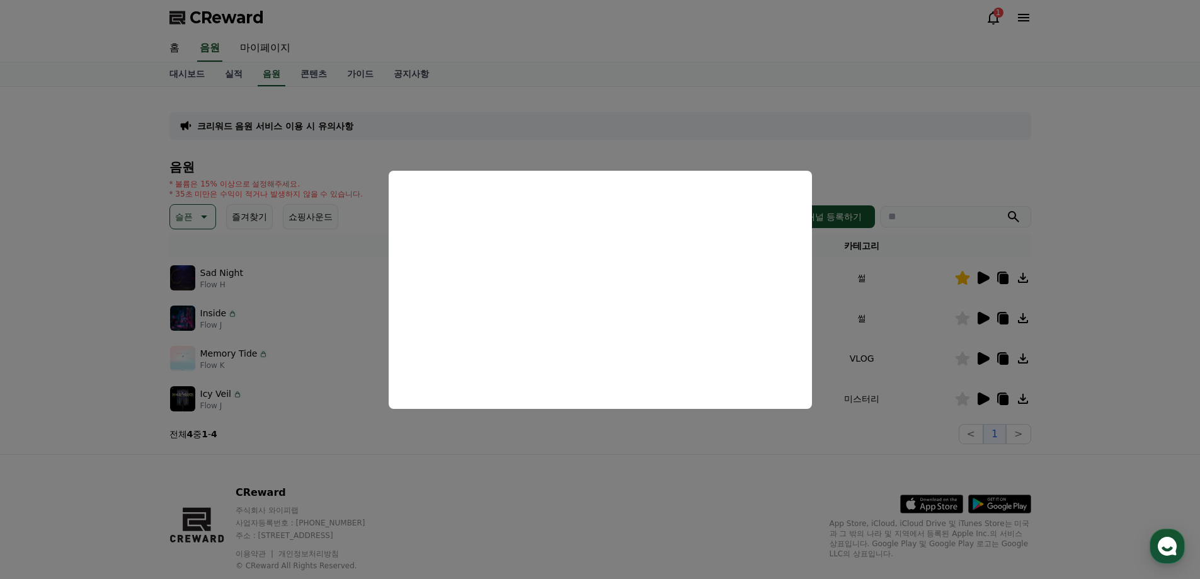
click at [1102, 326] on button "close modal" at bounding box center [600, 289] width 1200 height 579
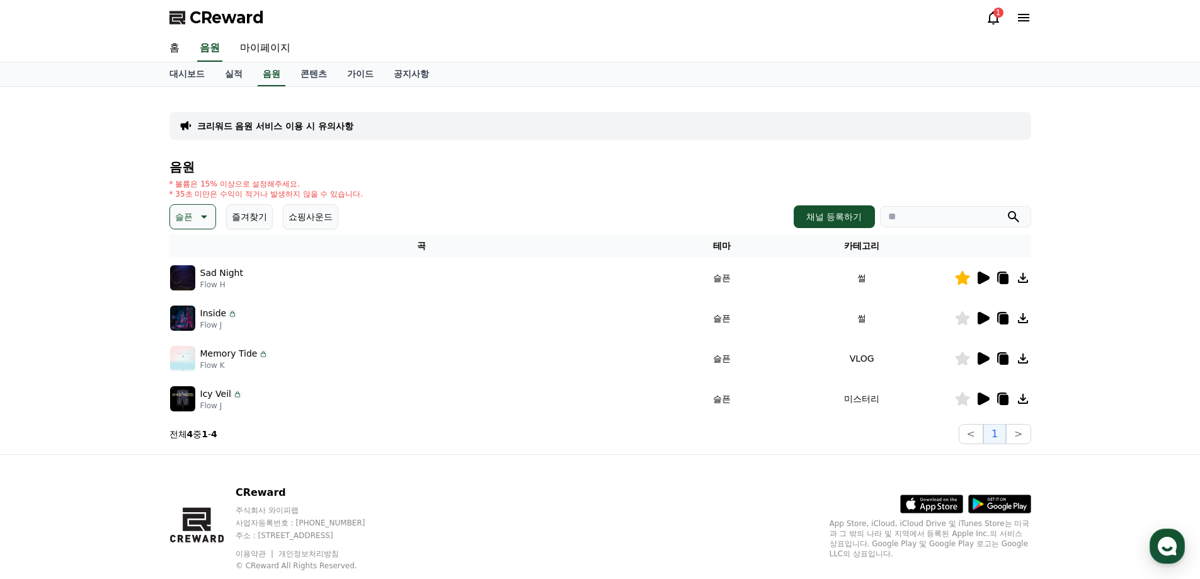
click at [985, 363] on icon at bounding box center [982, 358] width 15 height 15
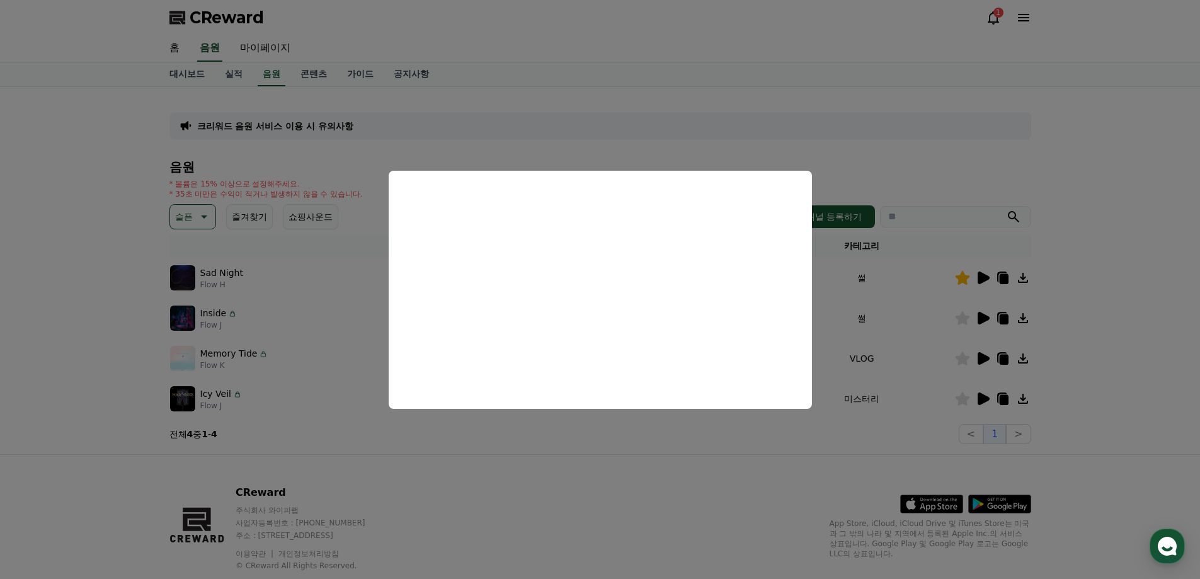
click at [1090, 238] on button "close modal" at bounding box center [600, 289] width 1200 height 579
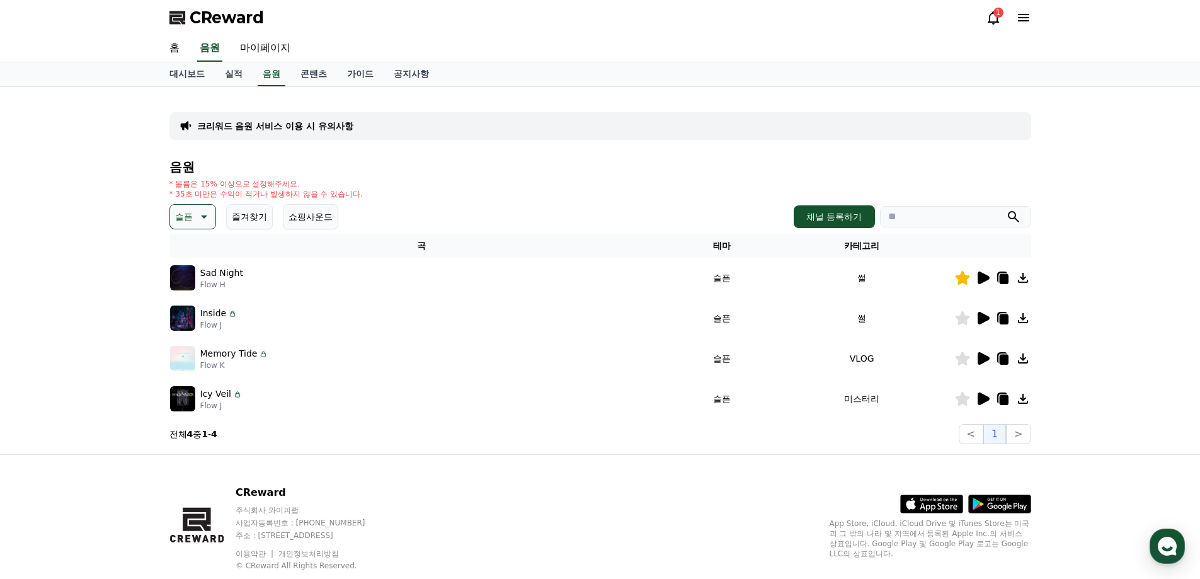
click at [1022, 364] on icon at bounding box center [1022, 358] width 15 height 15
click at [110, 356] on div "크리워드 음원 서비스 이용 시 유의사항 음원 * 볼륨은 15% 이상으로 설정해주세요. * 35초 미만은 수익이 적거나 발생하지 않을 수 있습니…" at bounding box center [600, 270] width 1200 height 367
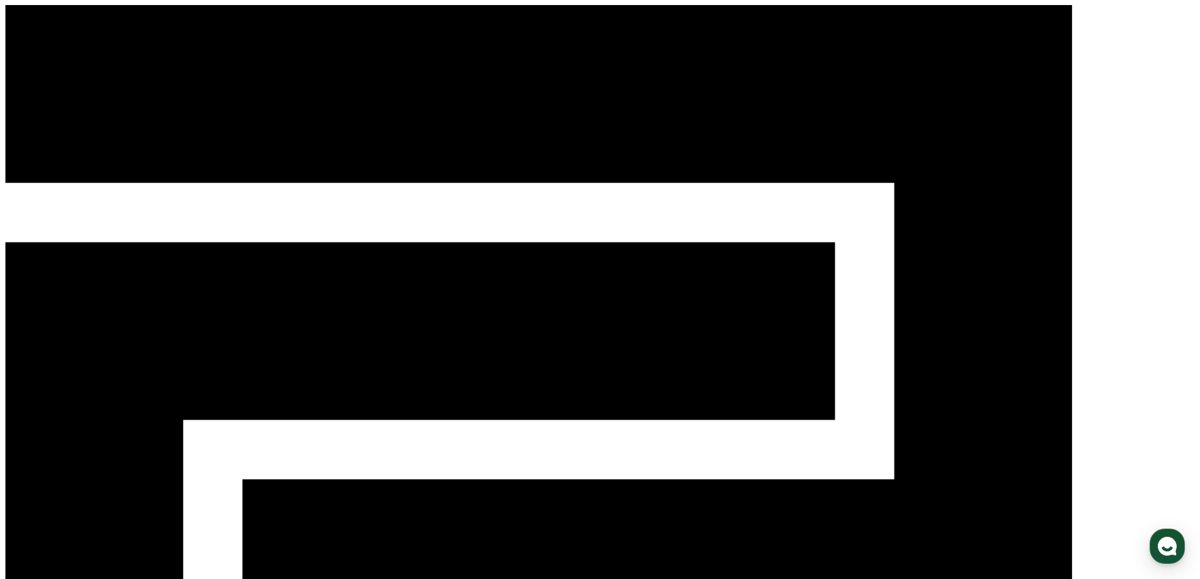
drag, startPoint x: 268, startPoint y: 74, endPoint x: 277, endPoint y: 79, distance: 10.7
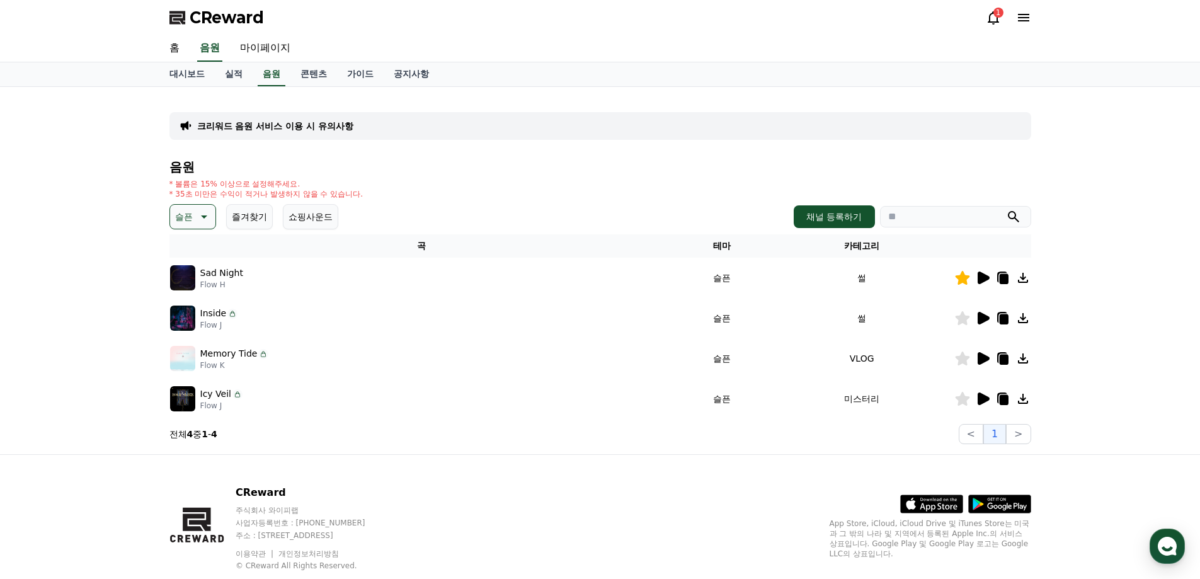
drag, startPoint x: 105, startPoint y: 363, endPoint x: 112, endPoint y: 362, distance: 7.0
click at [105, 363] on div "크리워드 음원 서비스 이용 시 유의사항 음원 * 볼륨은 15% 이상으로 설정해주세요. * 35초 미만은 수익이 적거나 발생하지 않을 수 있습니…" at bounding box center [600, 270] width 1200 height 367
click at [964, 355] on icon at bounding box center [962, 358] width 14 height 14
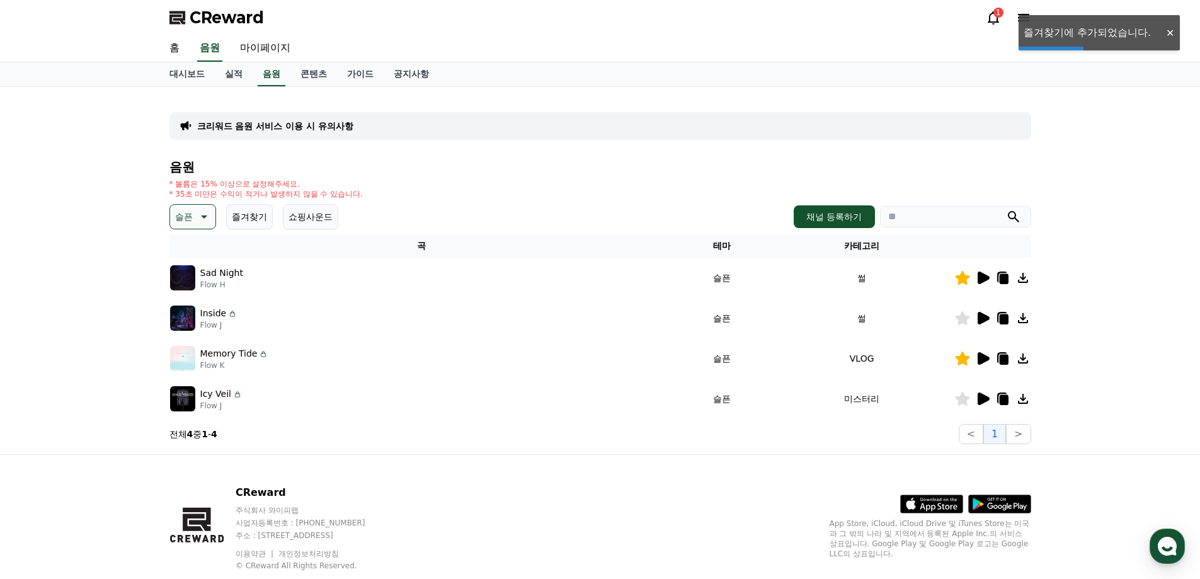
click at [1003, 362] on icon at bounding box center [1003, 360] width 9 height 10
